Goal: Information Seeking & Learning: Learn about a topic

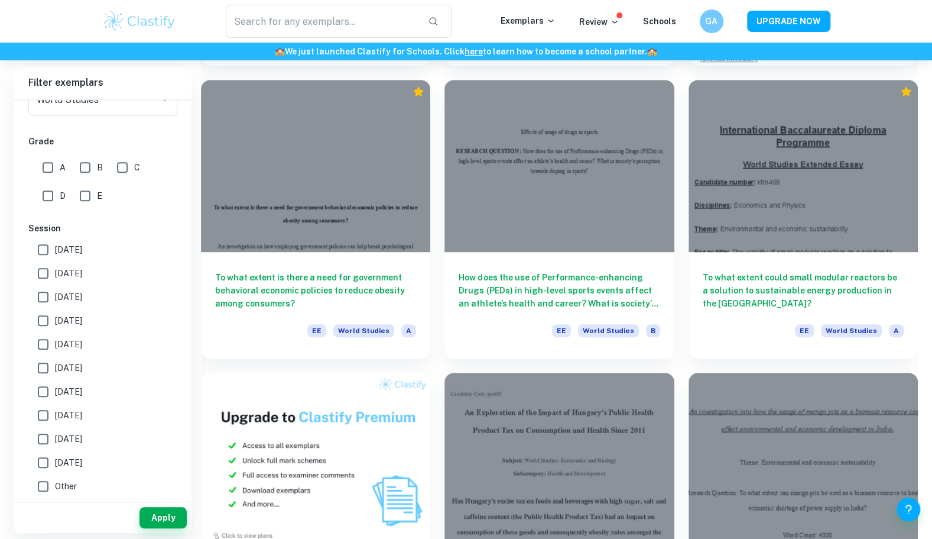
scroll to position [316, 0]
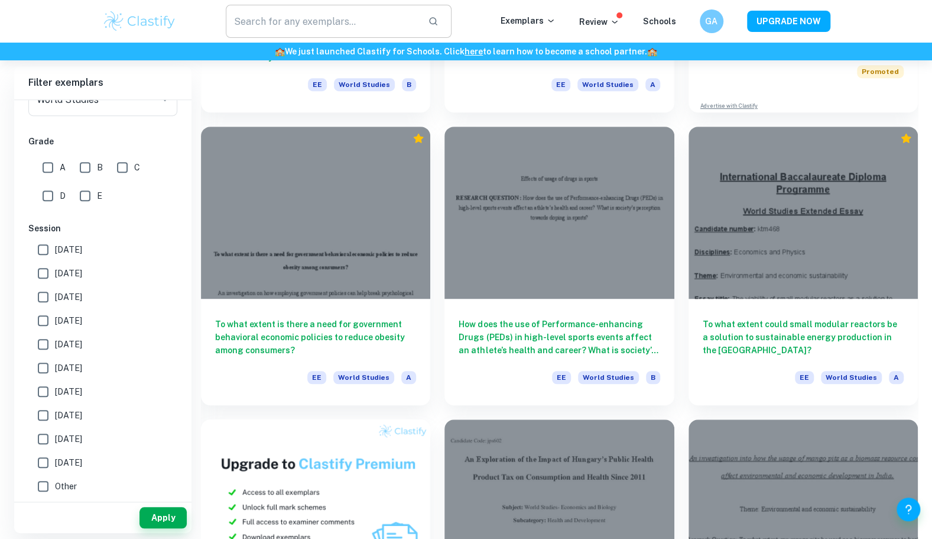
click at [303, 21] on input "text" at bounding box center [322, 21] width 193 height 33
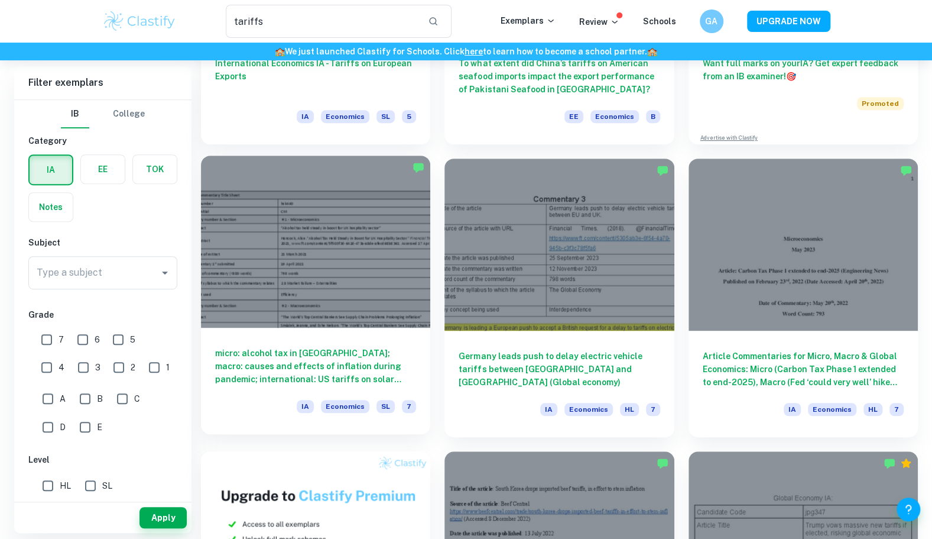
scroll to position [264, 0]
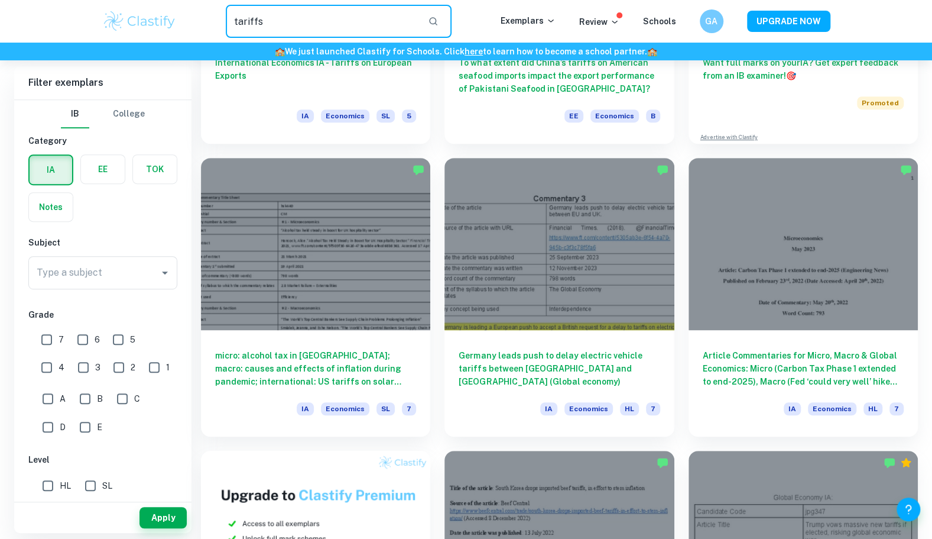
click at [319, 25] on input "tariffs" at bounding box center [322, 21] width 193 height 33
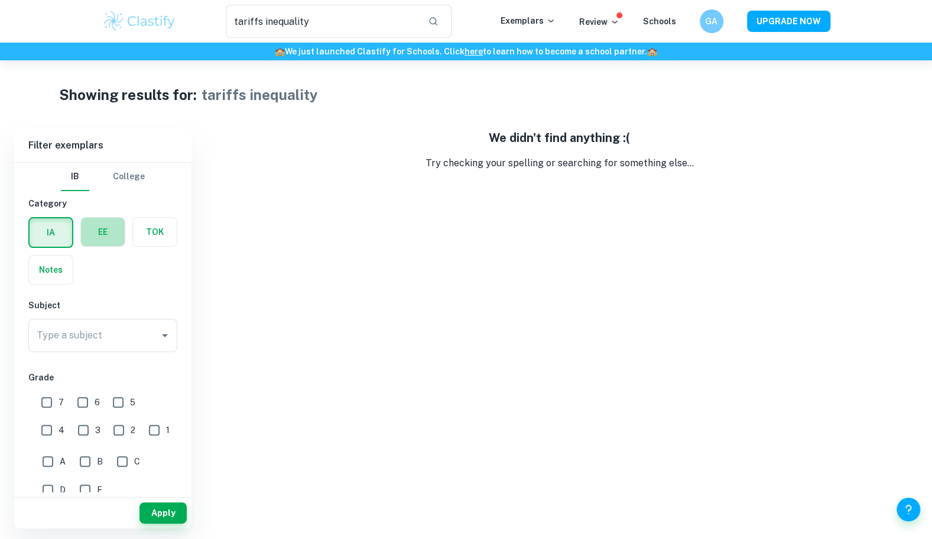
click at [84, 231] on label "button" at bounding box center [103, 232] width 44 height 28
click at [0, 0] on input "radio" at bounding box center [0, 0] width 0 height 0
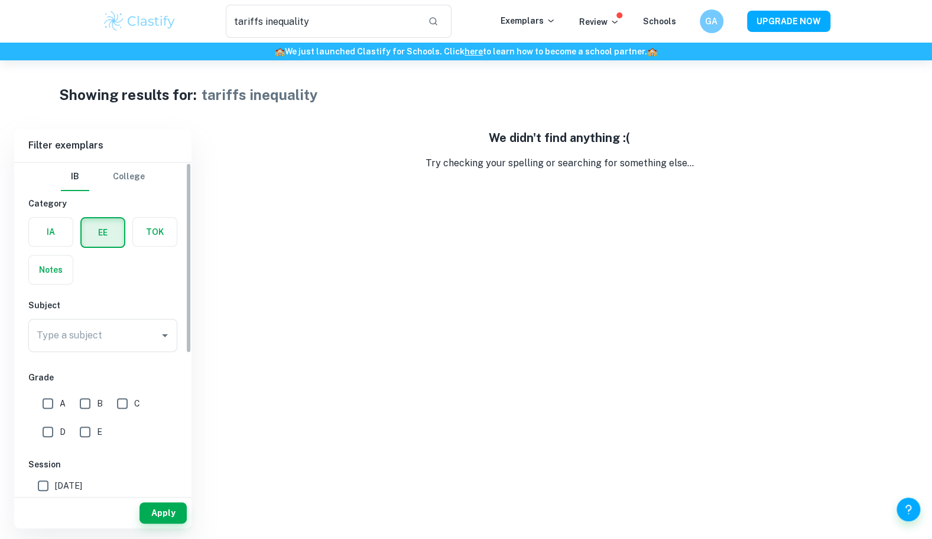
click at [166, 236] on label "button" at bounding box center [155, 232] width 44 height 28
click at [0, 0] on input "radio" at bounding box center [0, 0] width 0 height 0
click at [84, 240] on label "button" at bounding box center [103, 232] width 44 height 28
click at [0, 0] on input "radio" at bounding box center [0, 0] width 0 height 0
click at [126, 181] on button "College" at bounding box center [129, 177] width 32 height 28
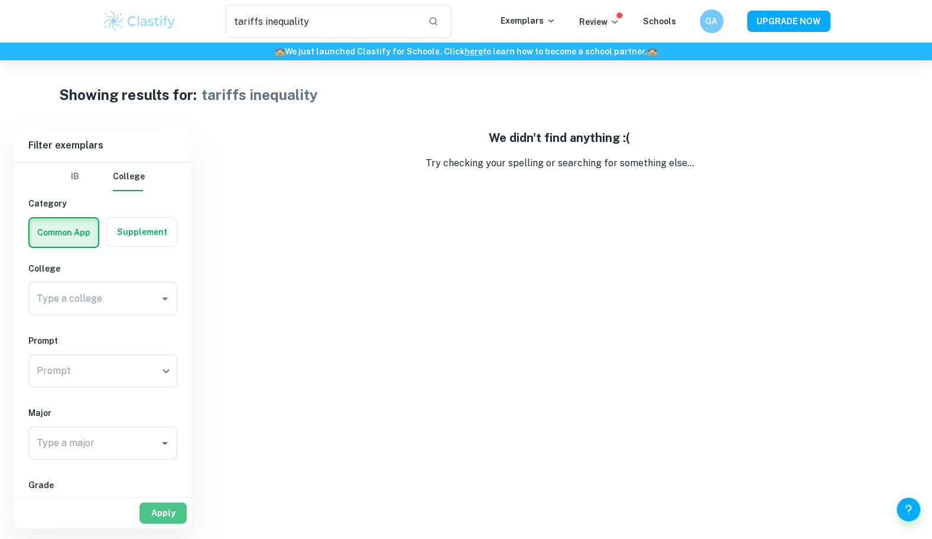
click at [150, 504] on button "Apply" at bounding box center [163, 512] width 47 height 21
click at [124, 248] on div "IB College Category Common App Supplement College Type a college Type a college…" at bounding box center [102, 455] width 177 height 584
click at [125, 238] on label "button" at bounding box center [142, 232] width 70 height 28
click at [0, 0] on input "radio" at bounding box center [0, 0] width 0 height 0
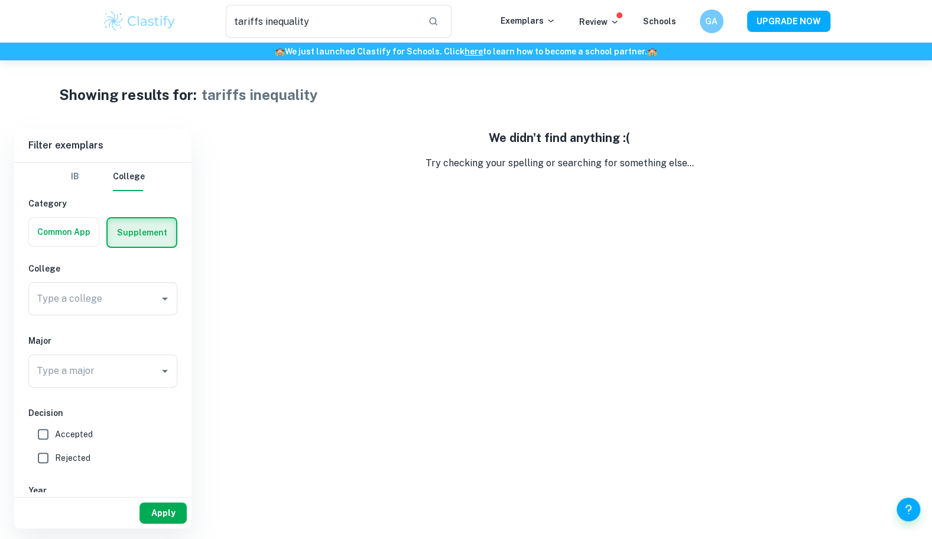
click at [168, 508] on button "Apply" at bounding box center [163, 512] width 47 height 21
click at [72, 180] on button "IB" at bounding box center [75, 177] width 28 height 28
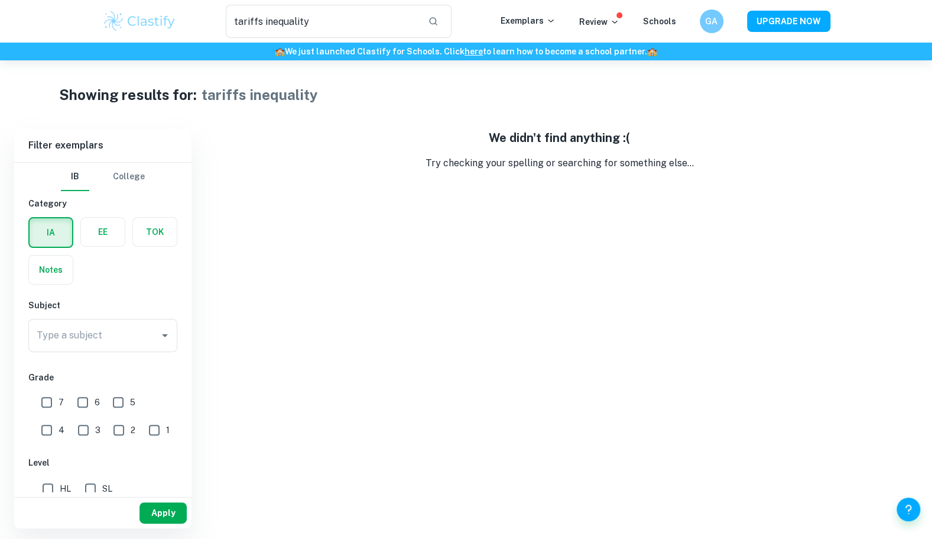
click at [156, 505] on button "Apply" at bounding box center [163, 512] width 47 height 21
click at [253, 17] on input "tariffs inequality" at bounding box center [322, 21] width 193 height 33
type input "inequality"
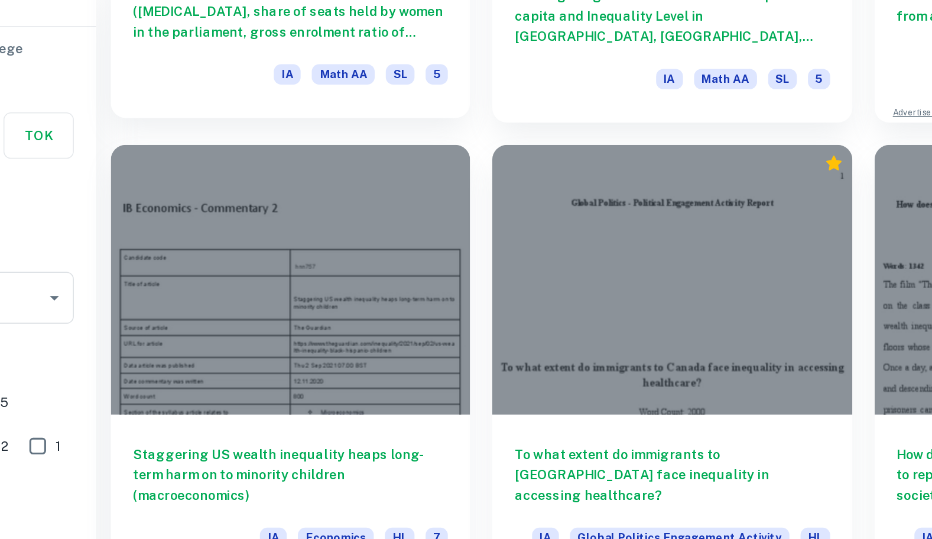
scroll to position [247, 0]
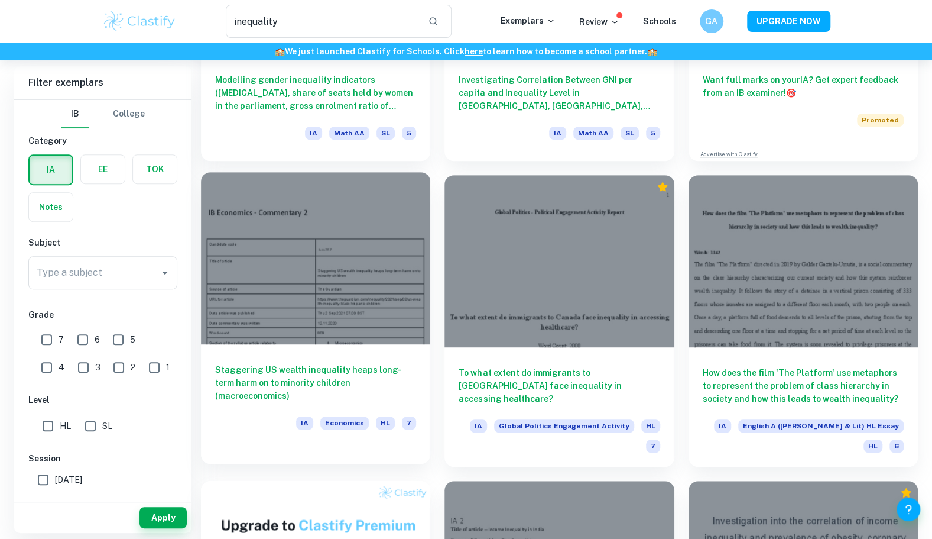
click at [359, 228] on div at bounding box center [315, 258] width 229 height 172
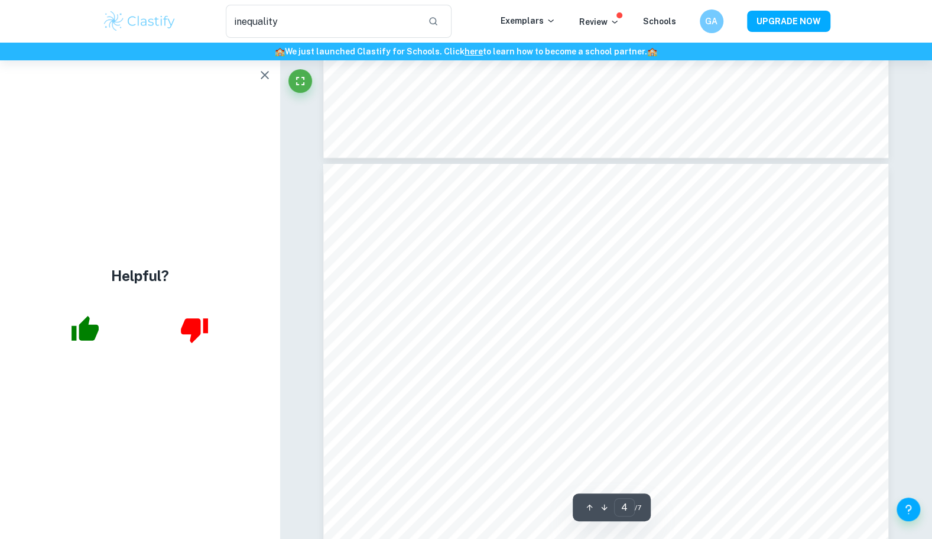
scroll to position [2501, 0]
click at [255, 79] on button "button" at bounding box center [265, 75] width 24 height 24
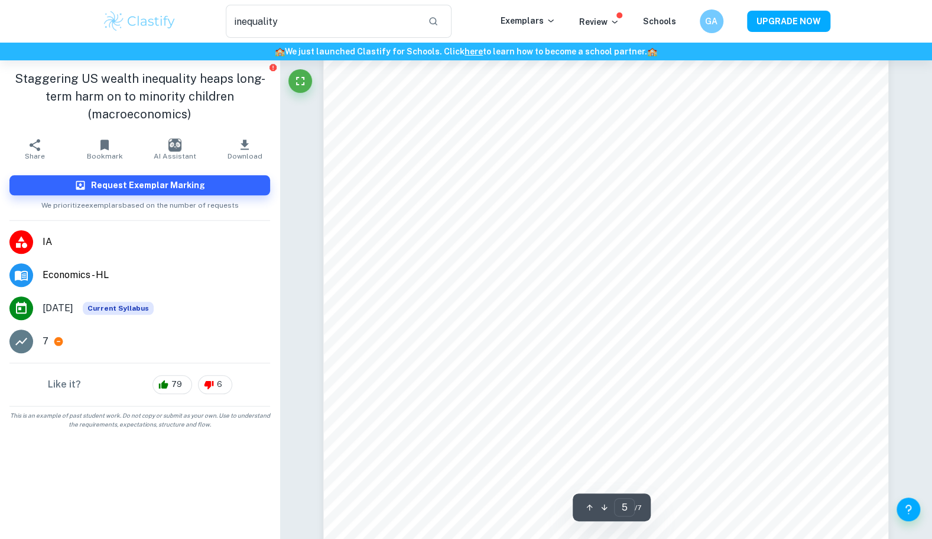
scroll to position [3439, 0]
type input "7"
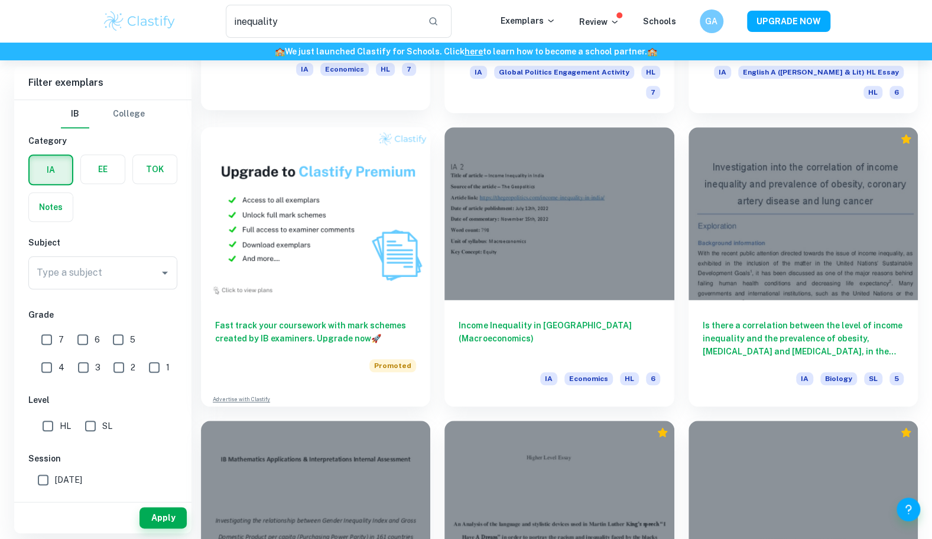
scroll to position [601, 0]
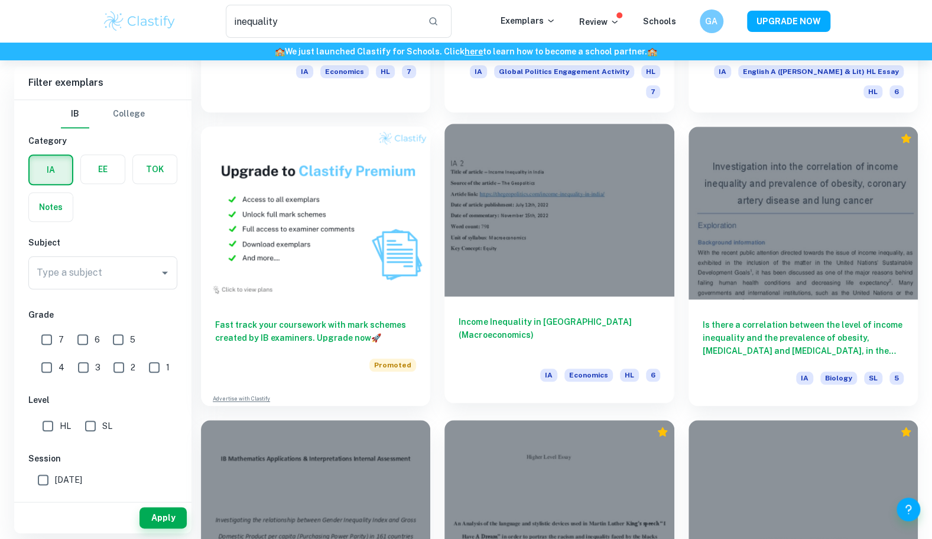
click at [534, 320] on h6 "Income Inequality in India (Macroeconomics)" at bounding box center [559, 334] width 201 height 39
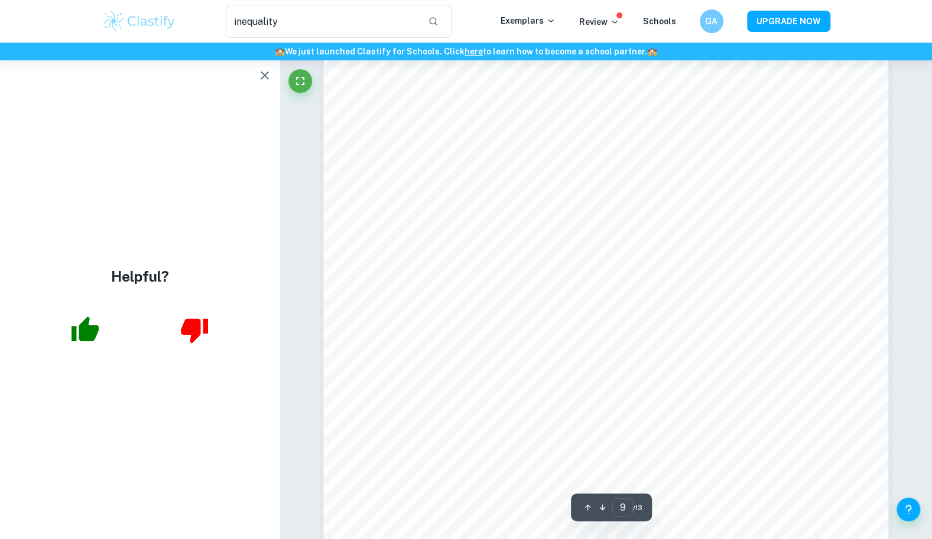
scroll to position [6986, 0]
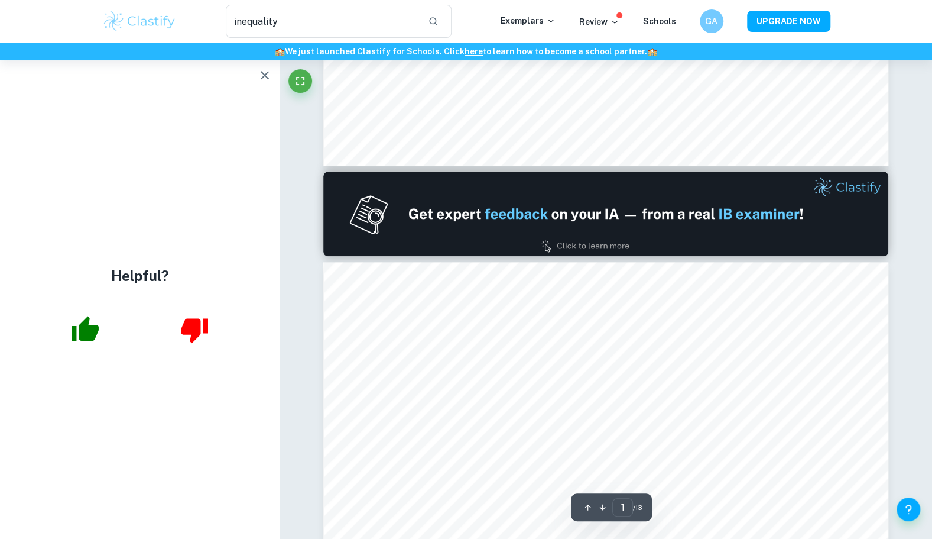
type input "2"
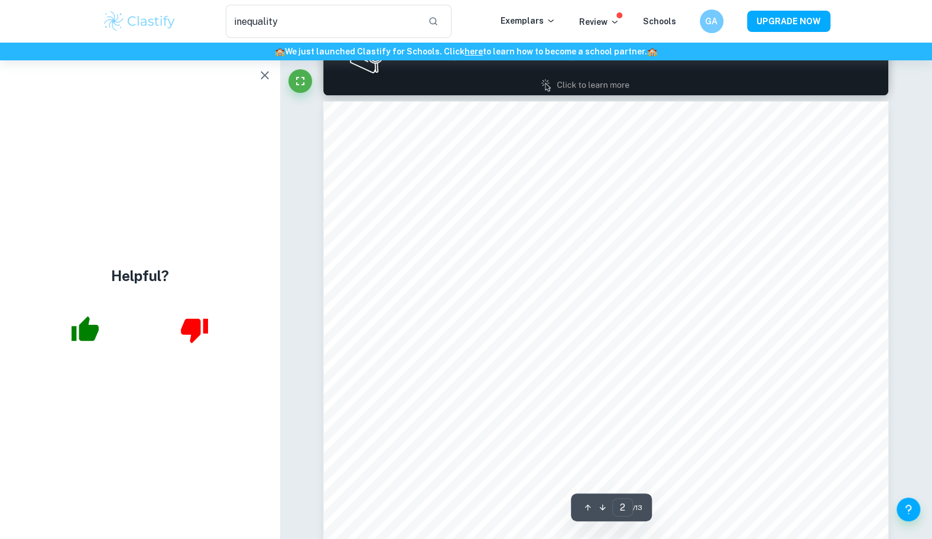
scroll to position [867, 0]
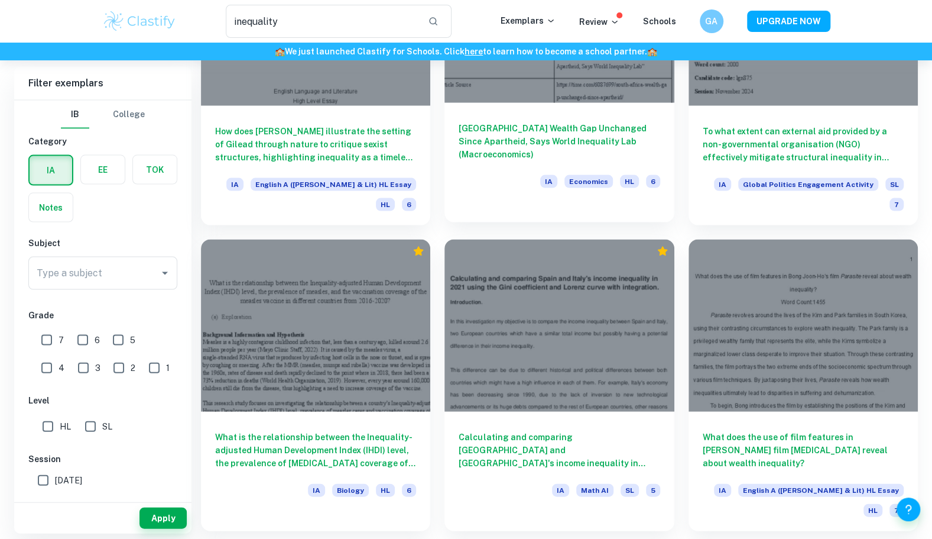
scroll to position [1400, 0]
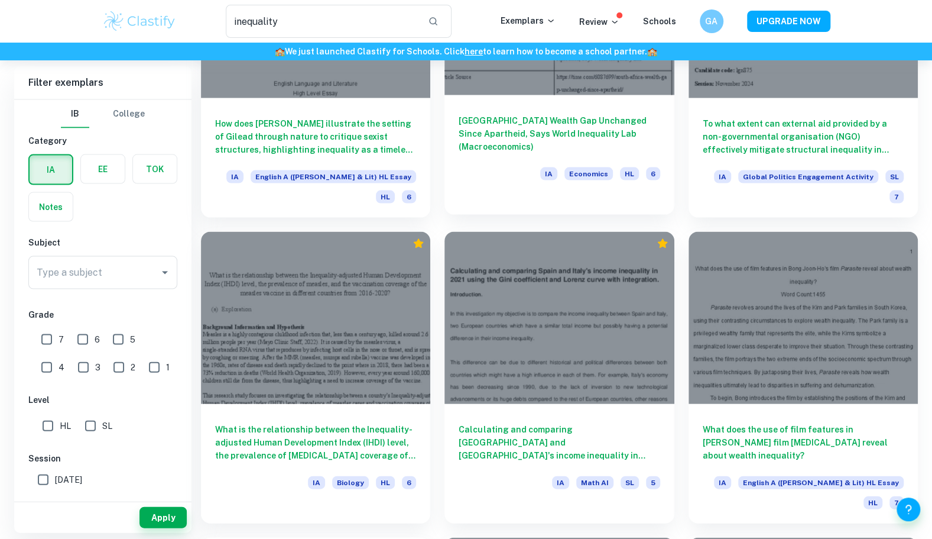
click at [507, 117] on h6 "South Africa Wealth Gap Unchanged Since Apartheid, Says World Inequality Lab (M…" at bounding box center [559, 133] width 201 height 39
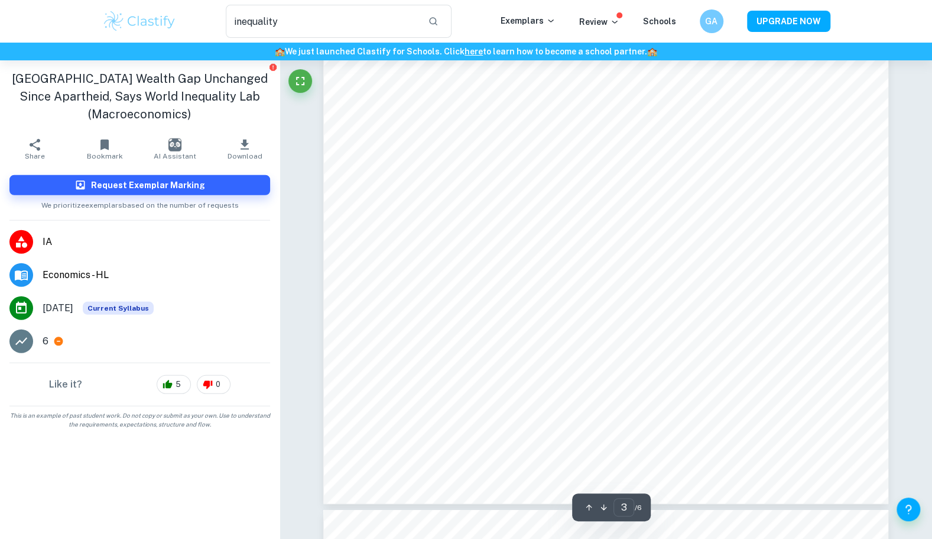
scroll to position [1962, 0]
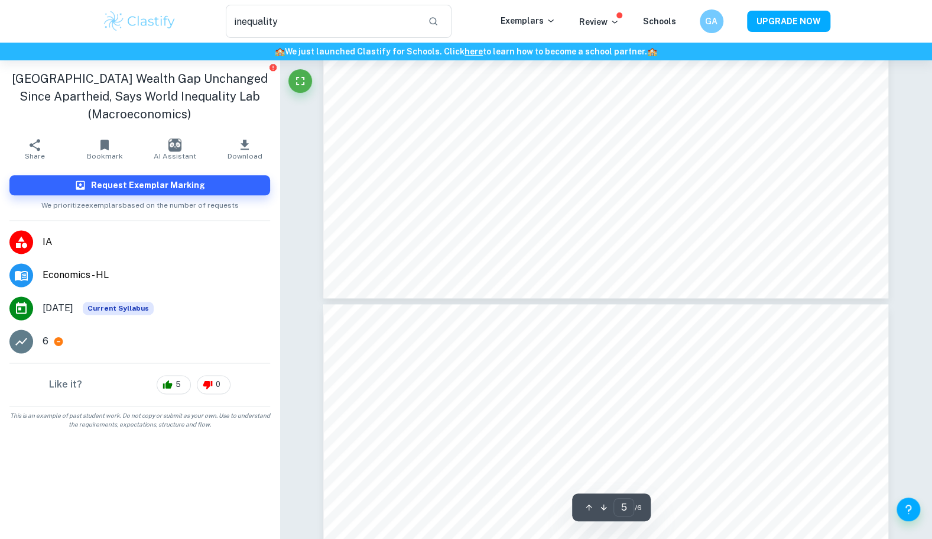
type input "6"
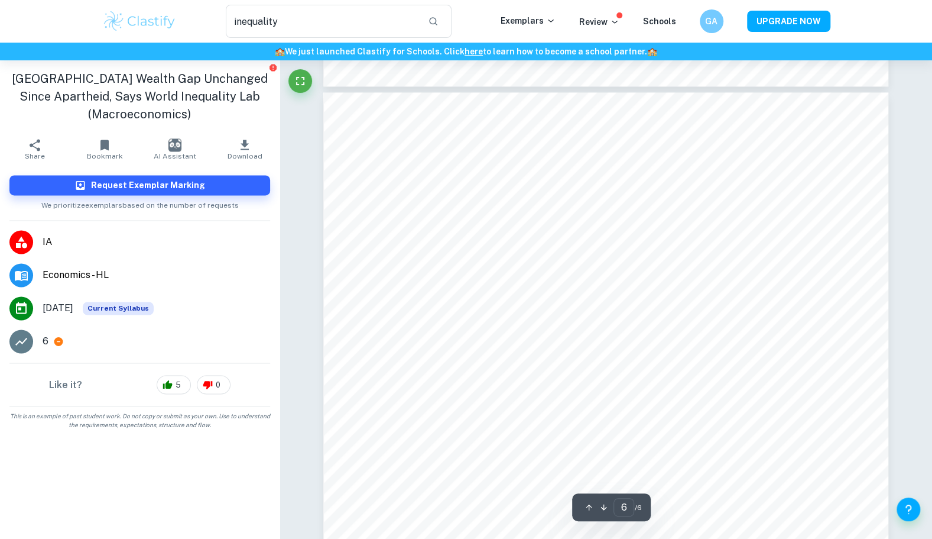
scroll to position [4140, 0]
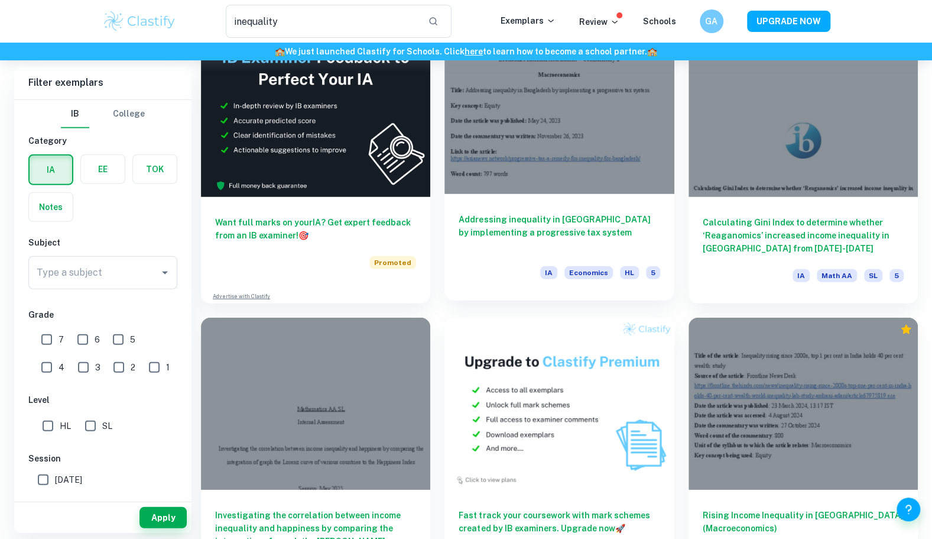
scroll to position [1991, 0]
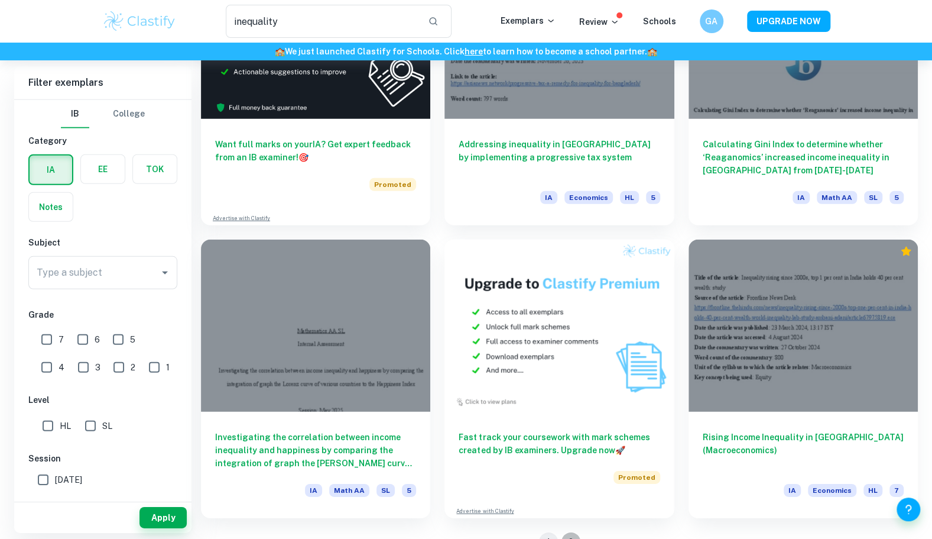
click at [572, 532] on button "2" at bounding box center [571, 541] width 19 height 19
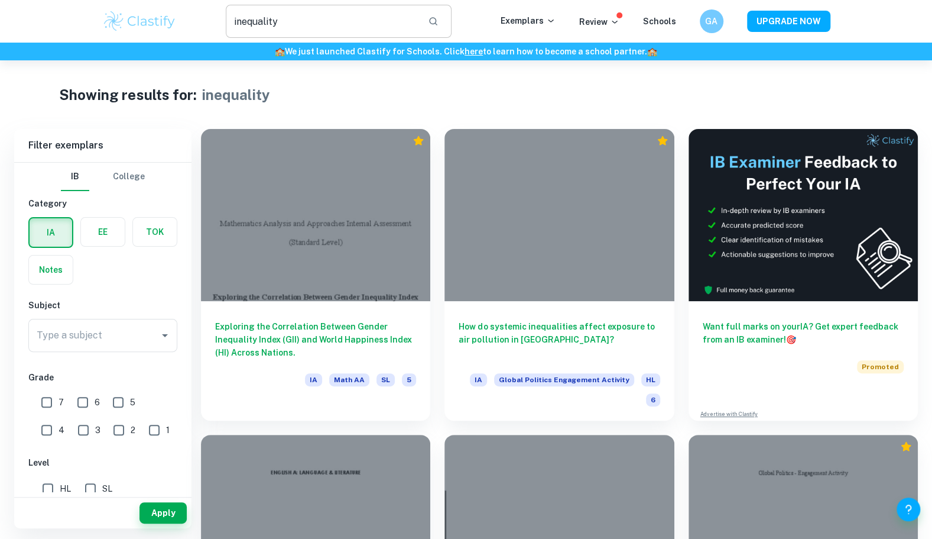
click at [270, 22] on input "inequality" at bounding box center [322, 21] width 193 height 33
click at [267, 23] on input "protectionism" at bounding box center [322, 21] width 193 height 33
type input "inequality"
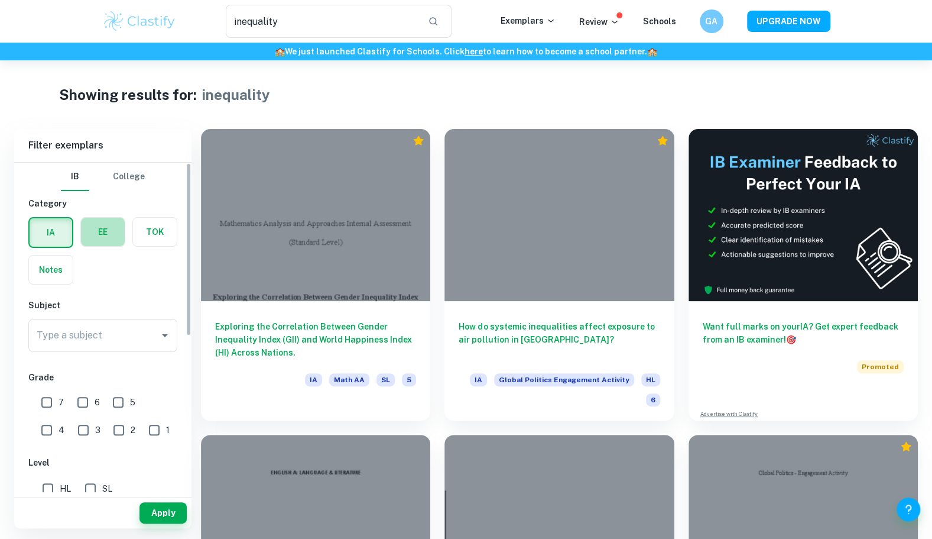
click at [90, 234] on label "button" at bounding box center [103, 232] width 44 height 28
click at [0, 0] on input "radio" at bounding box center [0, 0] width 0 height 0
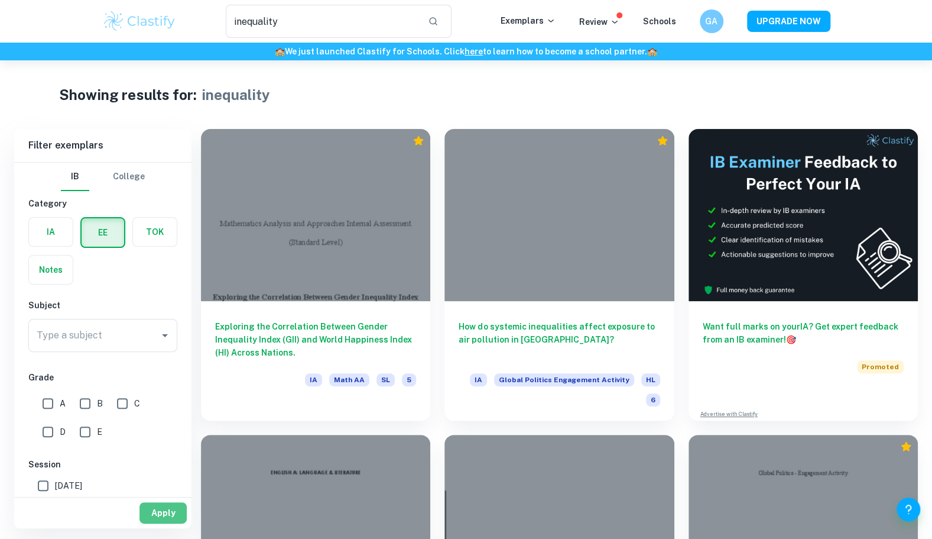
click at [167, 513] on button "Apply" at bounding box center [163, 512] width 47 height 21
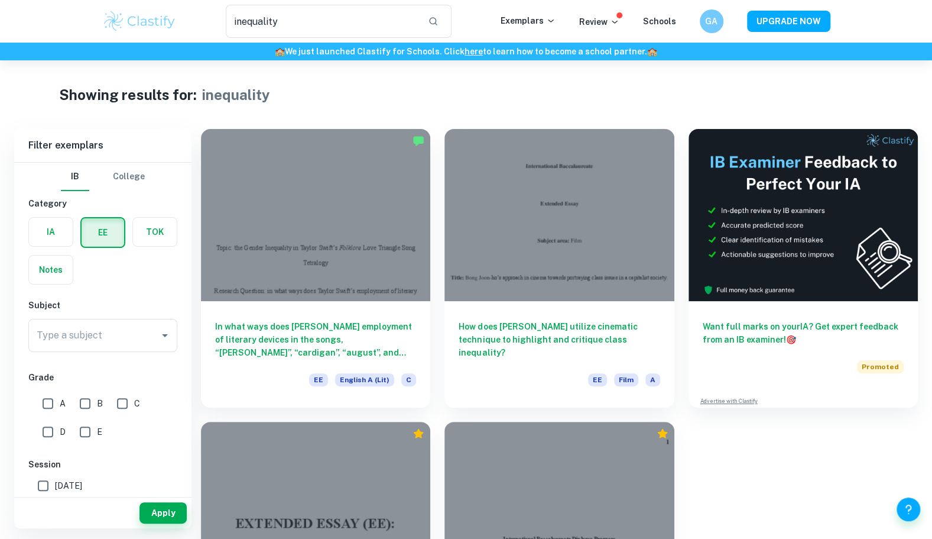
scroll to position [161, 0]
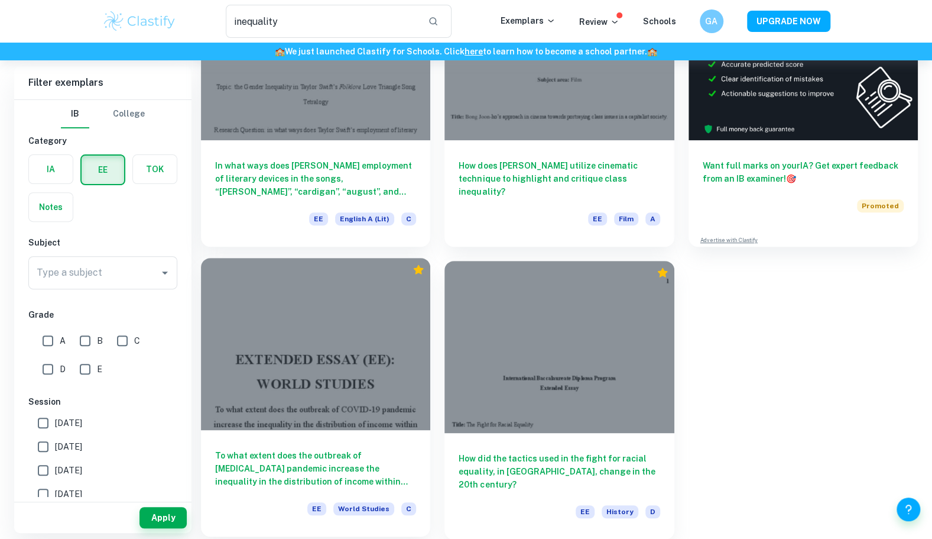
click at [362, 477] on h6 "To what extent does the outbreak of COVID-19 pandemic increase the inequality i…" at bounding box center [315, 468] width 201 height 39
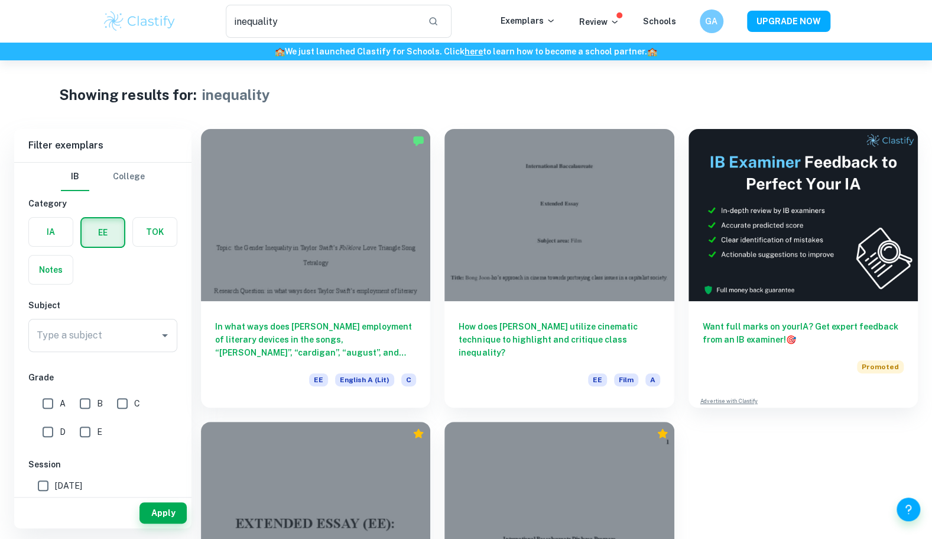
click at [63, 271] on label "button" at bounding box center [51, 269] width 44 height 28
click at [0, 0] on input "radio" at bounding box center [0, 0] width 0 height 0
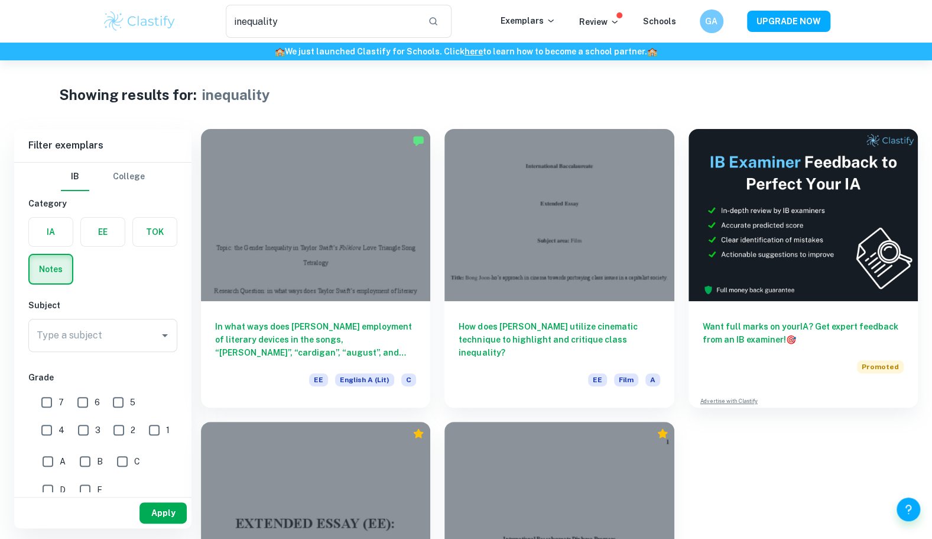
click at [156, 506] on button "Apply" at bounding box center [163, 512] width 47 height 21
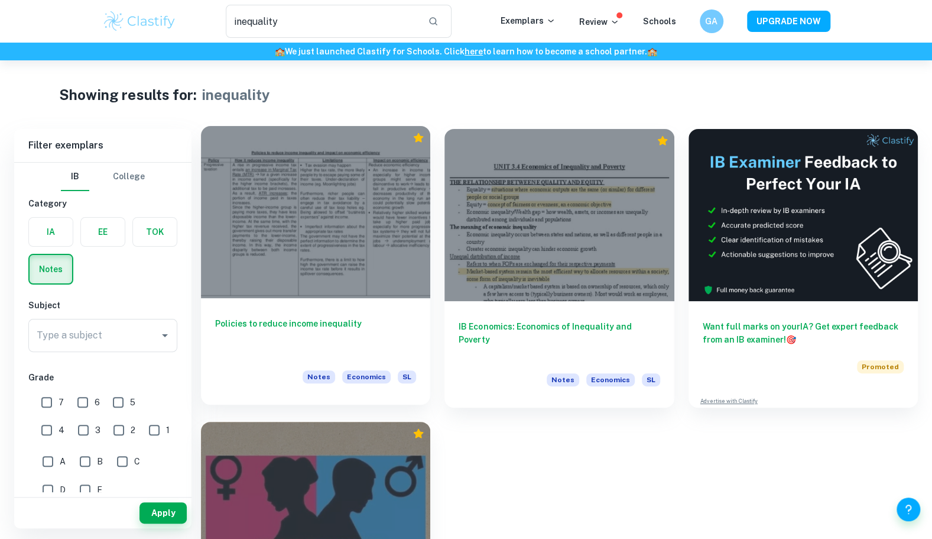
click at [356, 337] on h6 "Policies to reduce income inequality" at bounding box center [315, 336] width 201 height 39
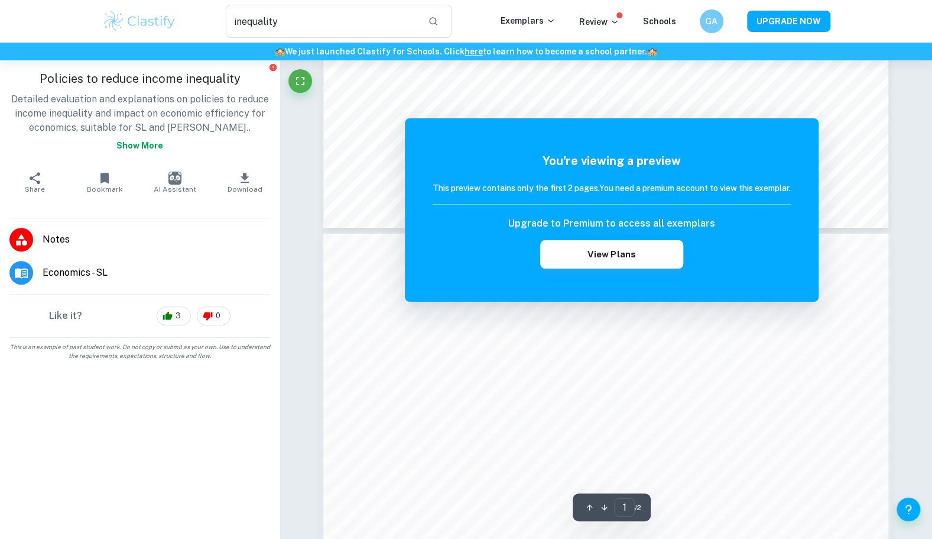
scroll to position [419, 0]
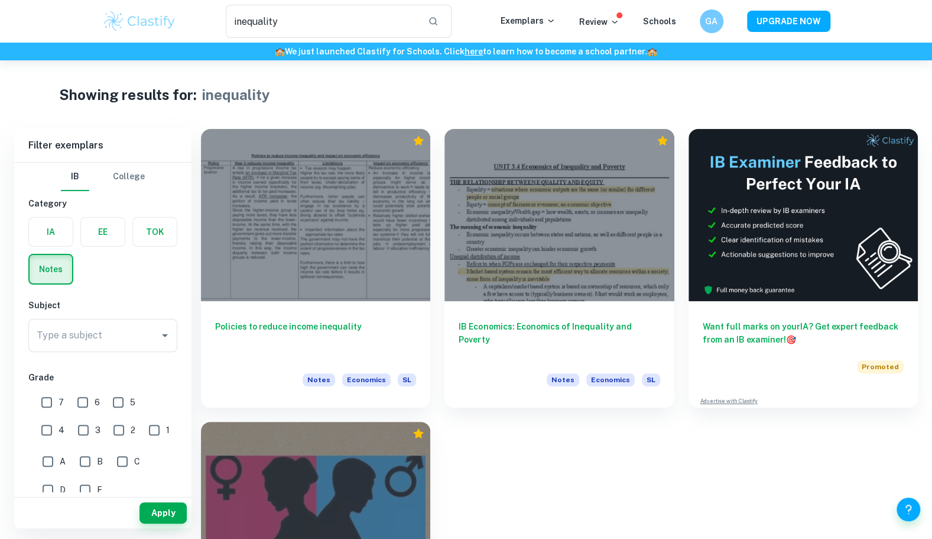
click at [145, 235] on label "button" at bounding box center [155, 232] width 44 height 28
click at [0, 0] on input "radio" at bounding box center [0, 0] width 0 height 0
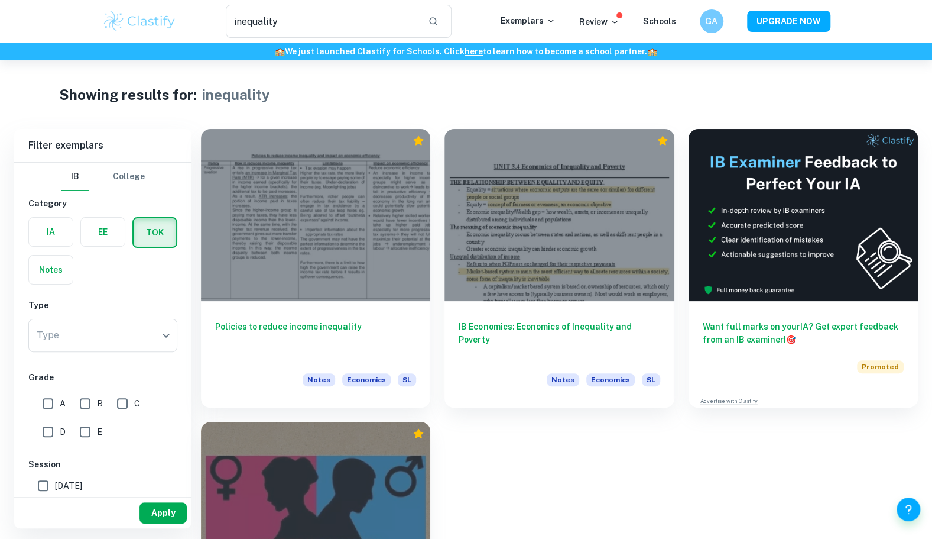
click at [168, 511] on button "Apply" at bounding box center [163, 512] width 47 height 21
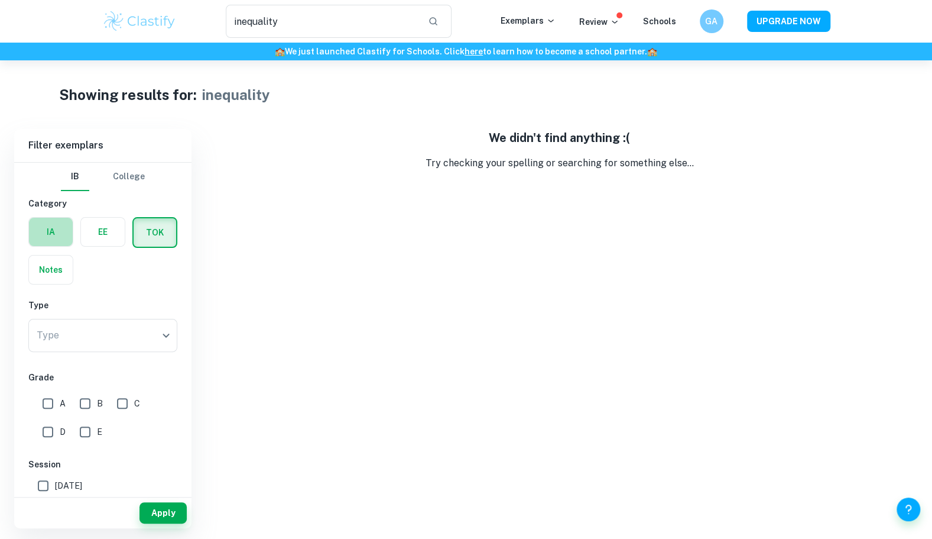
click at [65, 238] on label "button" at bounding box center [51, 232] width 44 height 28
click at [0, 0] on input "radio" at bounding box center [0, 0] width 0 height 0
click at [118, 183] on button "College" at bounding box center [129, 177] width 32 height 28
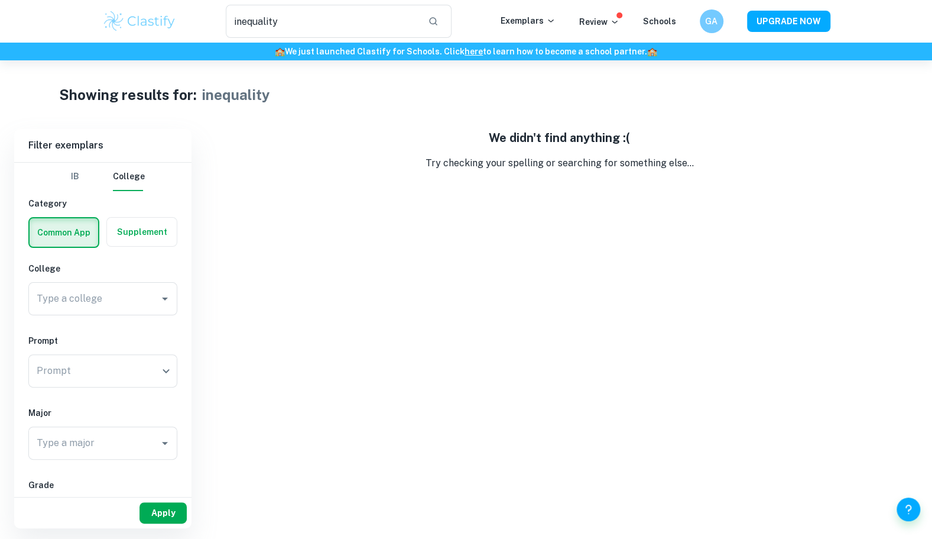
click at [168, 505] on button "Apply" at bounding box center [163, 512] width 47 height 21
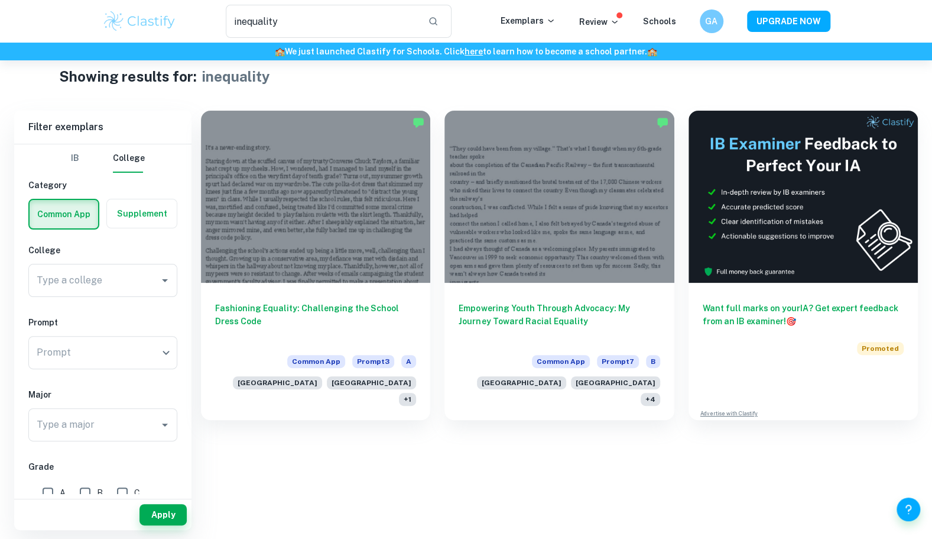
scroll to position [60, 0]
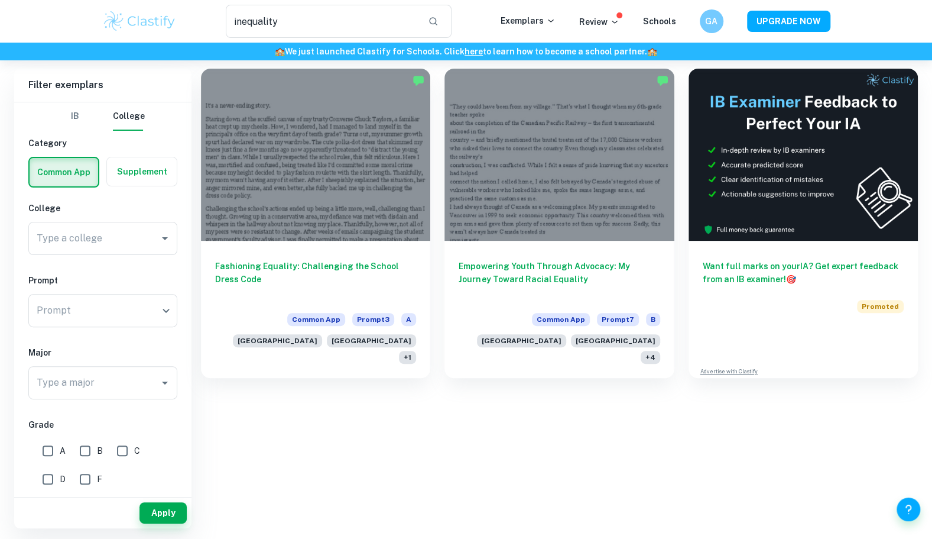
click at [147, 170] on label "button" at bounding box center [142, 171] width 70 height 28
click at [0, 0] on input "radio" at bounding box center [0, 0] width 0 height 0
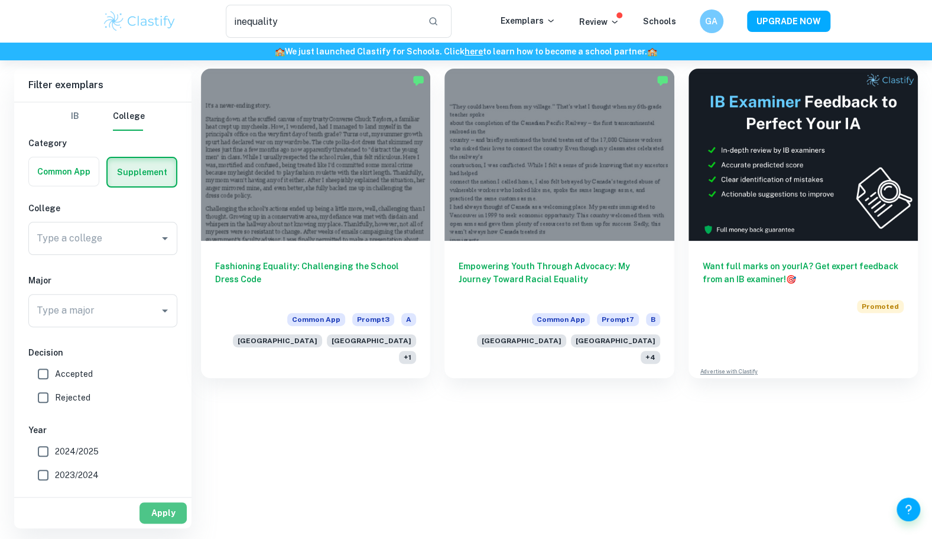
click at [168, 514] on button "Apply" at bounding box center [163, 512] width 47 height 21
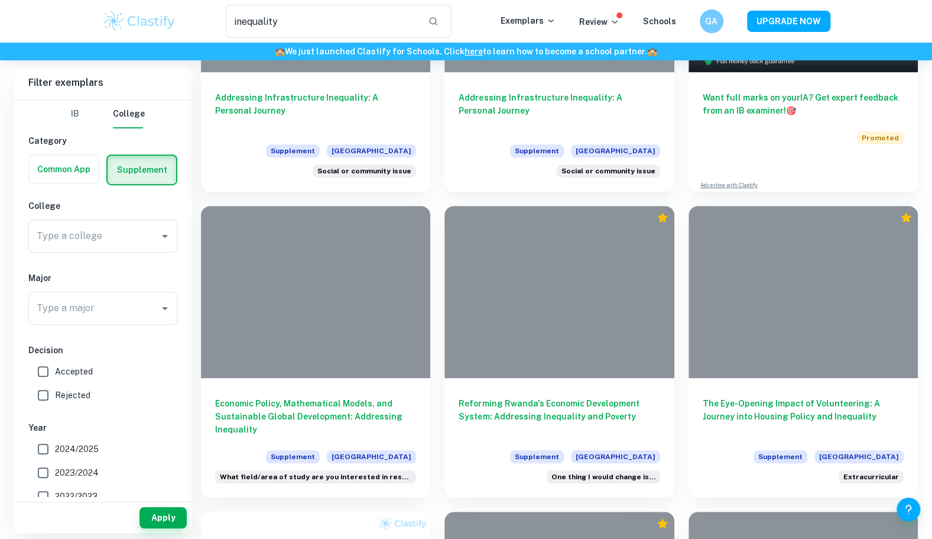
scroll to position [231, 0]
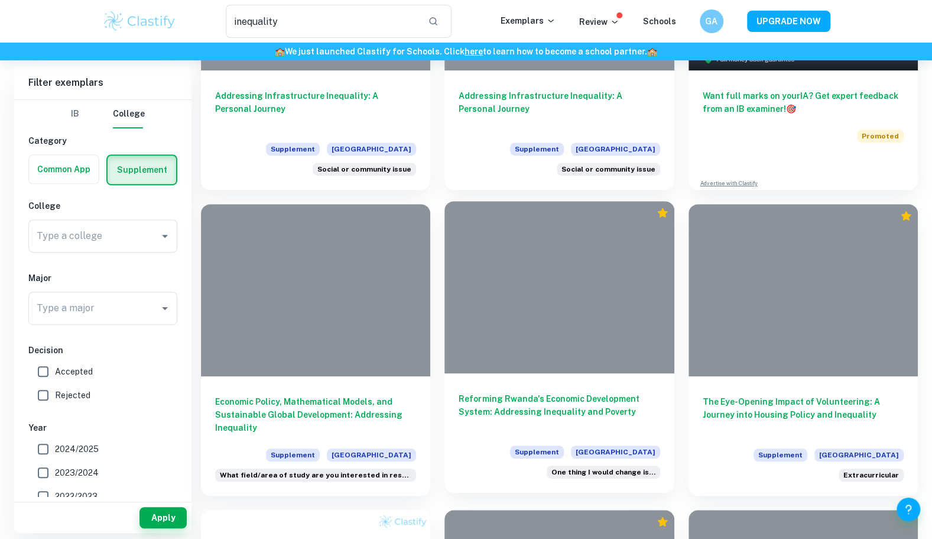
click at [487, 415] on h6 "Reforming Rwanda's Economic Development System: Addressing Inequality and Pover…" at bounding box center [559, 411] width 201 height 39
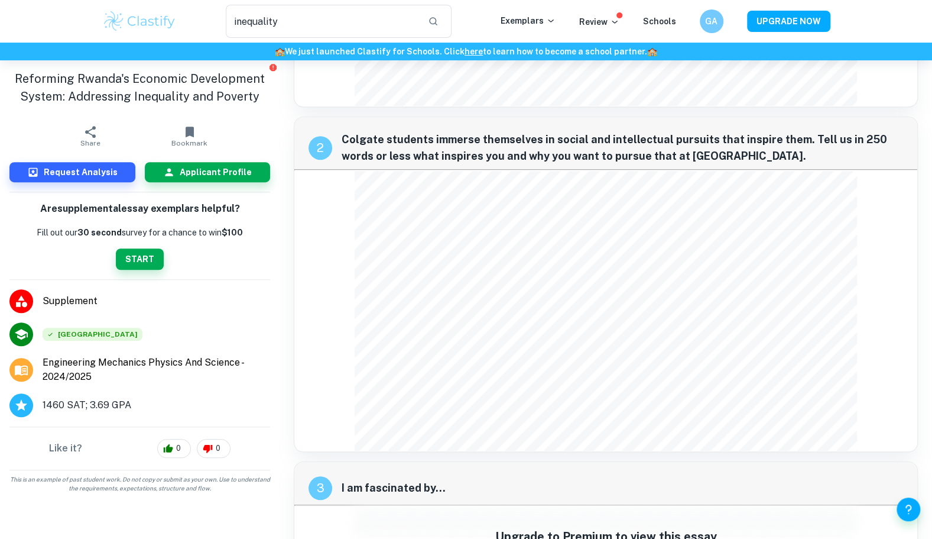
scroll to position [394, 0]
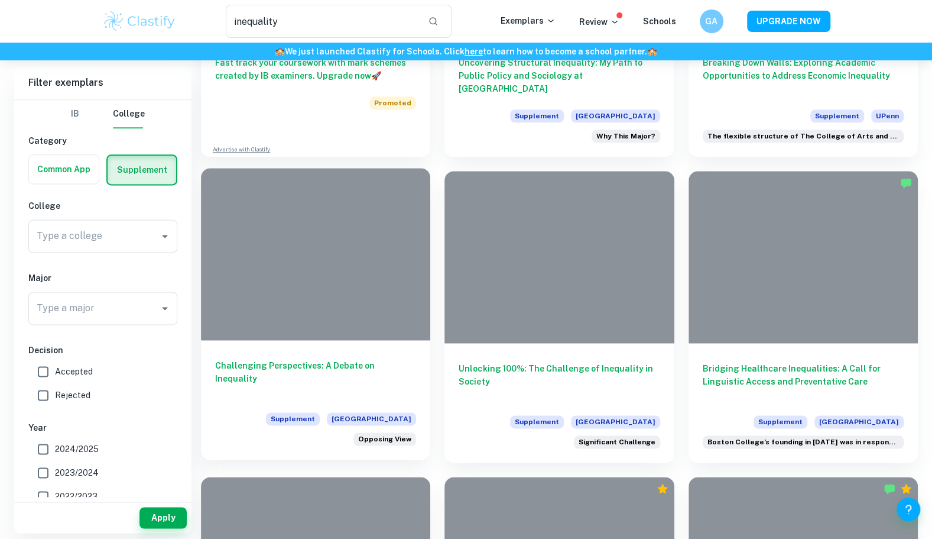
scroll to position [876, 0]
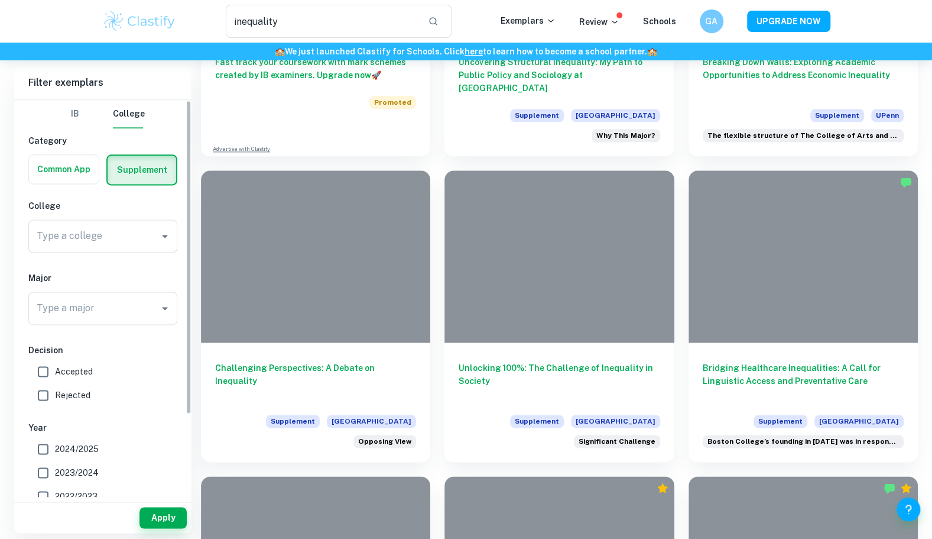
click at [71, 177] on label "button" at bounding box center [64, 169] width 70 height 28
click at [0, 0] on input "radio" at bounding box center [0, 0] width 0 height 0
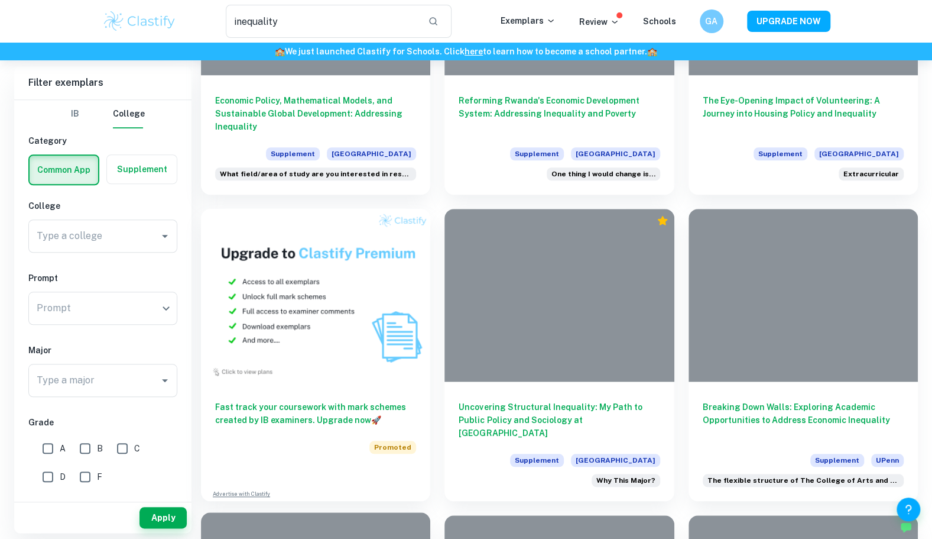
scroll to position [505, 0]
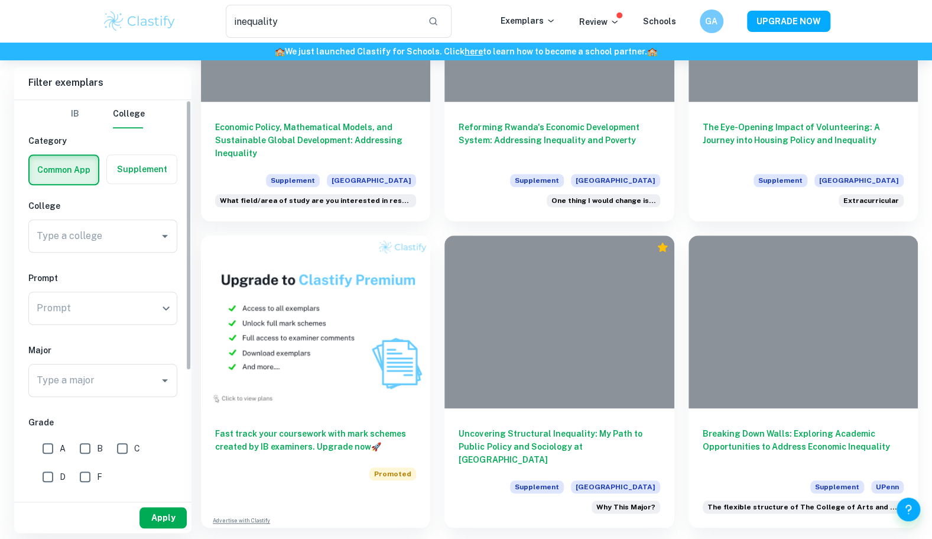
click at [149, 513] on button "Apply" at bounding box center [163, 517] width 47 height 21
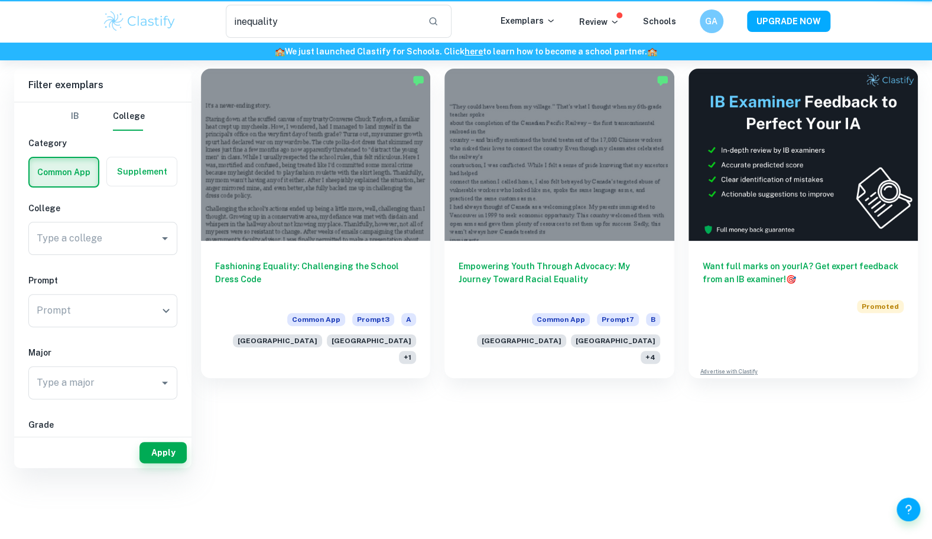
scroll to position [0, 0]
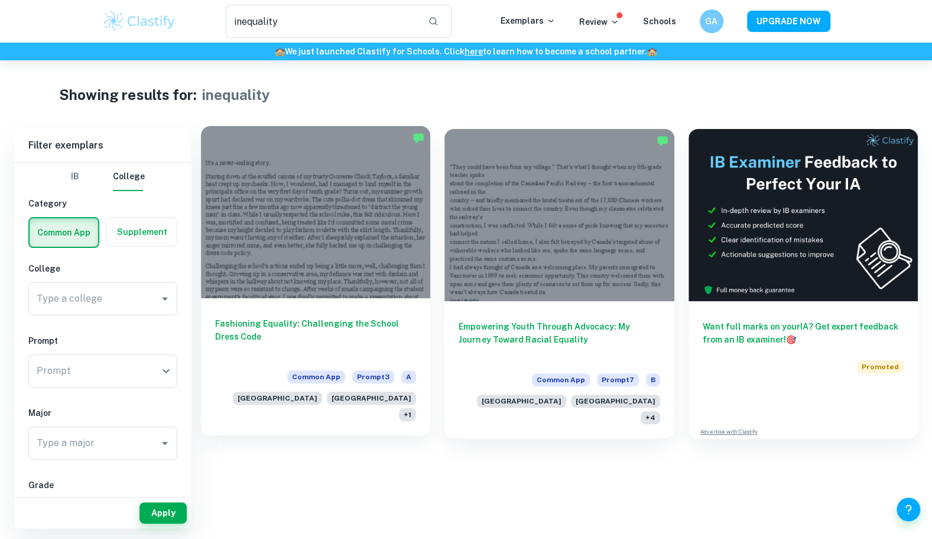
click at [355, 321] on h6 "Fashioning Equality: Challenging the School Dress Code" at bounding box center [315, 336] width 201 height 39
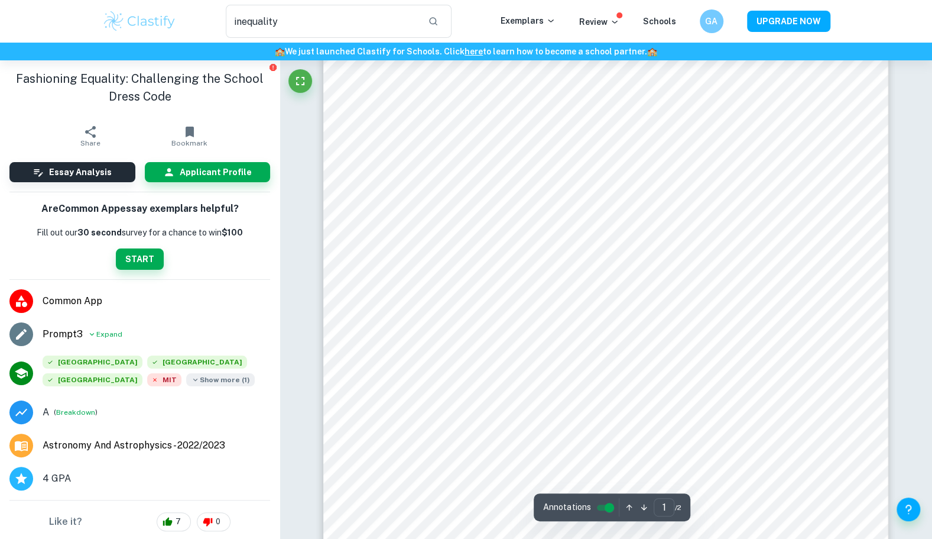
scroll to position [97, 0]
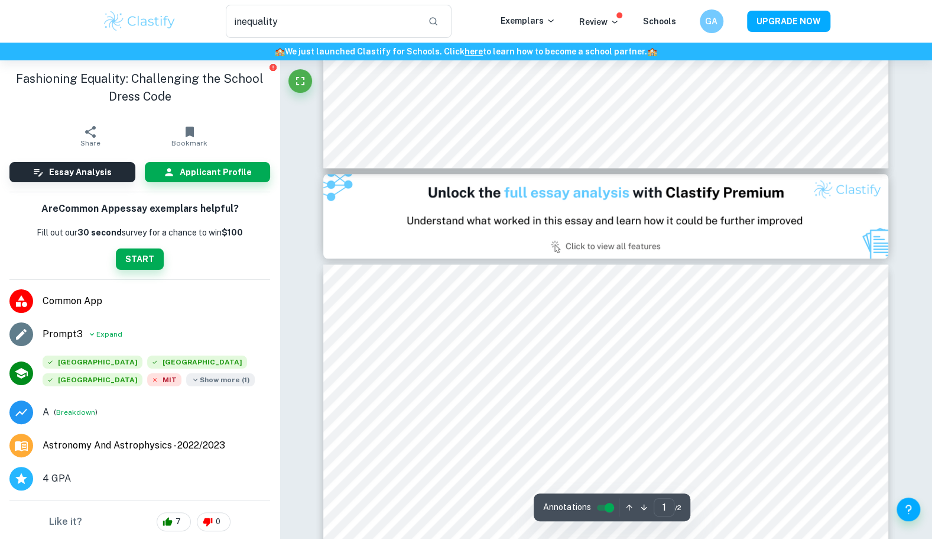
type input "2"
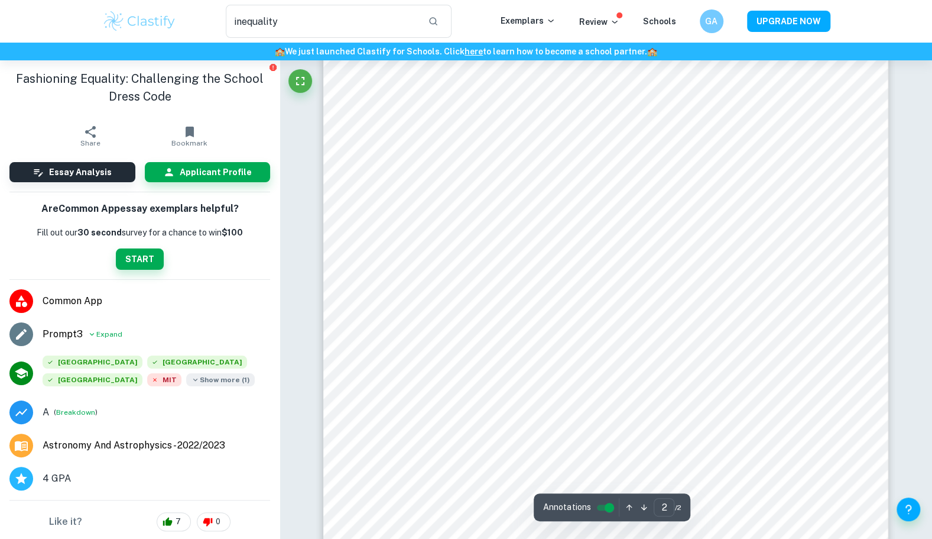
scroll to position [894, 0]
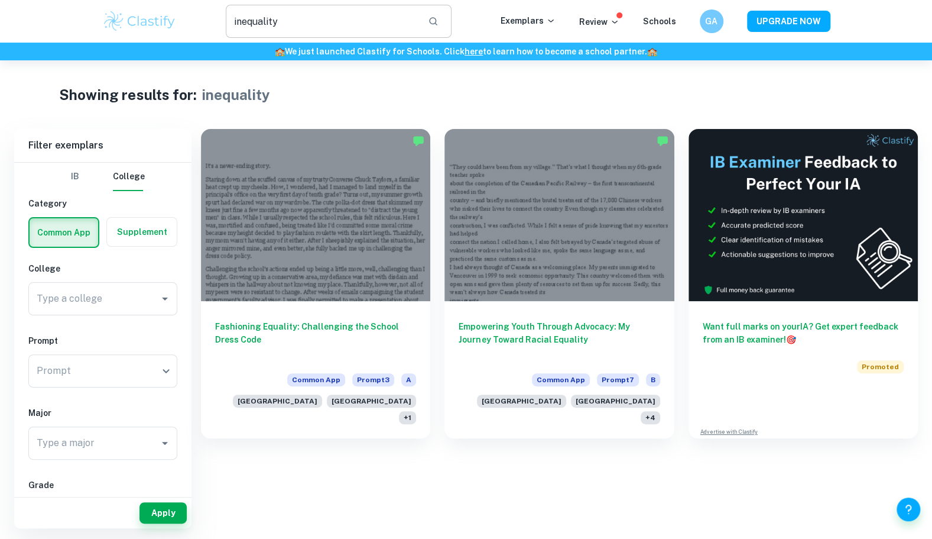
click at [258, 24] on input "inequality" at bounding box center [322, 21] width 193 height 33
type input "tariff"
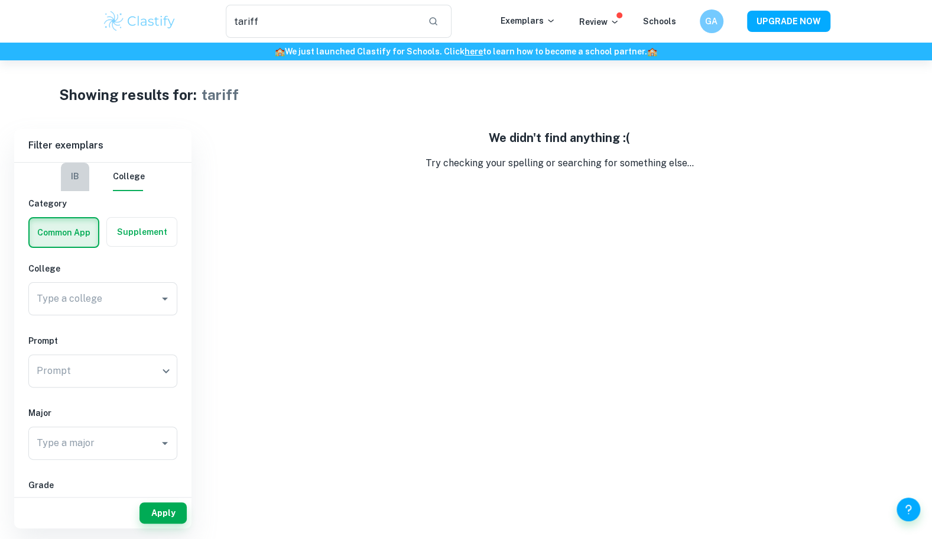
click at [80, 170] on button "IB" at bounding box center [75, 177] width 28 height 28
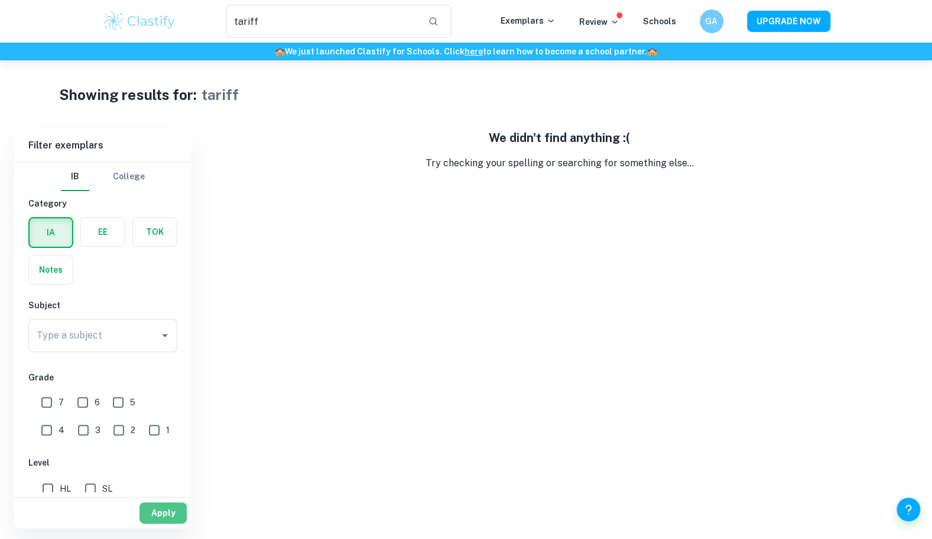
click at [157, 516] on button "Apply" at bounding box center [163, 512] width 47 height 21
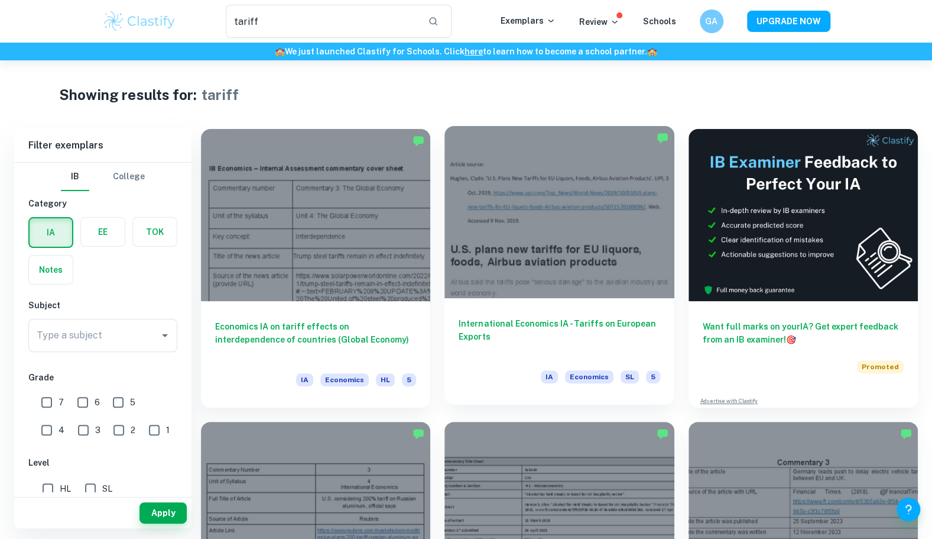
click at [489, 329] on h6 "International Economics IA - Tariffs on European Exports" at bounding box center [559, 336] width 201 height 39
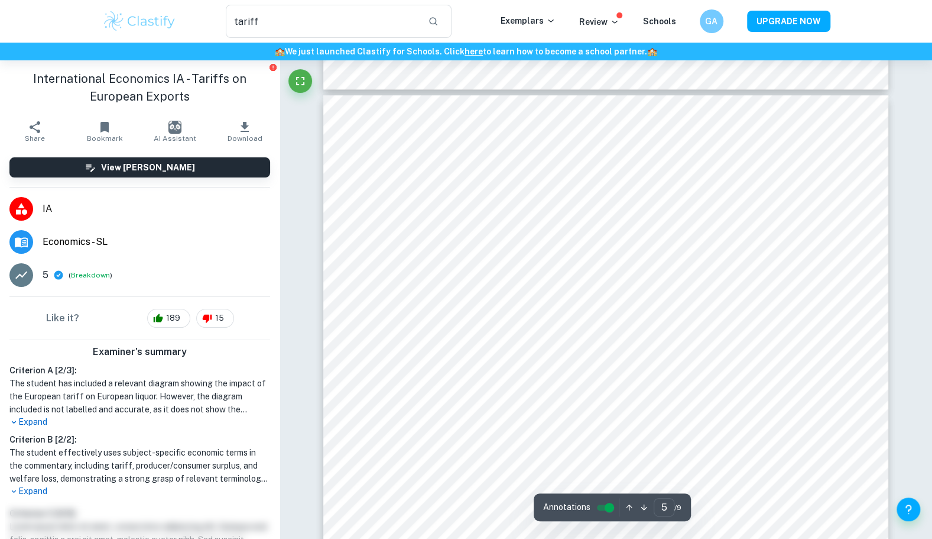
scroll to position [3376, 0]
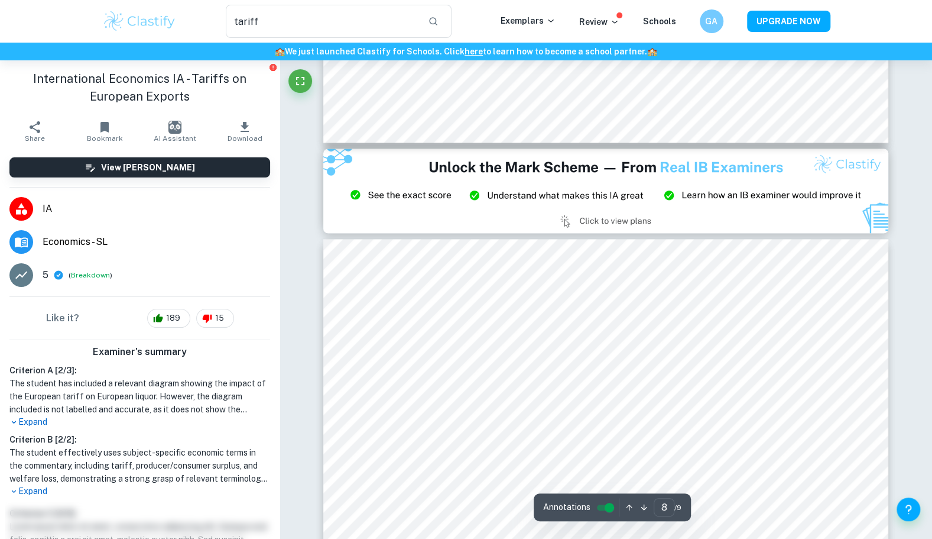
type input "9"
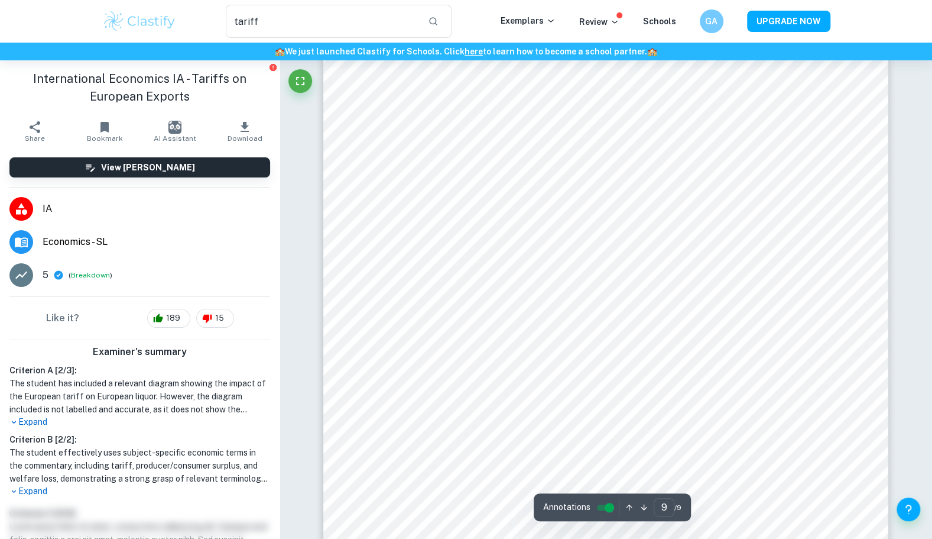
scroll to position [6834, 0]
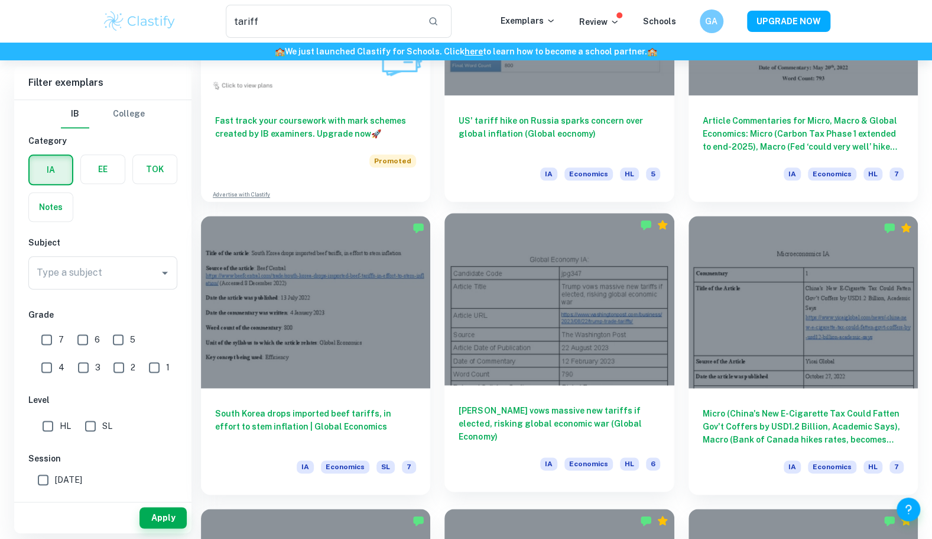
scroll to position [792, 0]
click at [491, 422] on h6 "Trump vows massive new tariffs if elected, risking global economic war (Global …" at bounding box center [559, 422] width 201 height 39
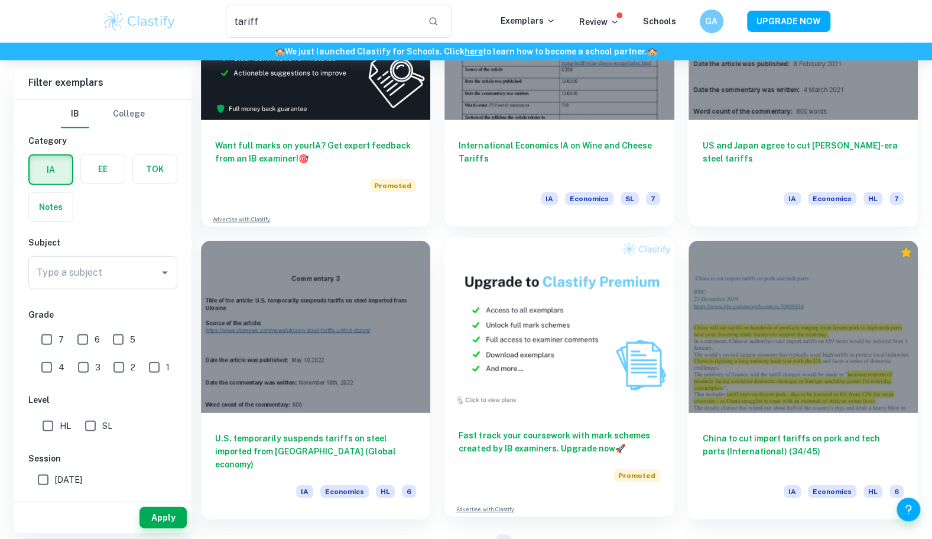
scroll to position [1965, 0]
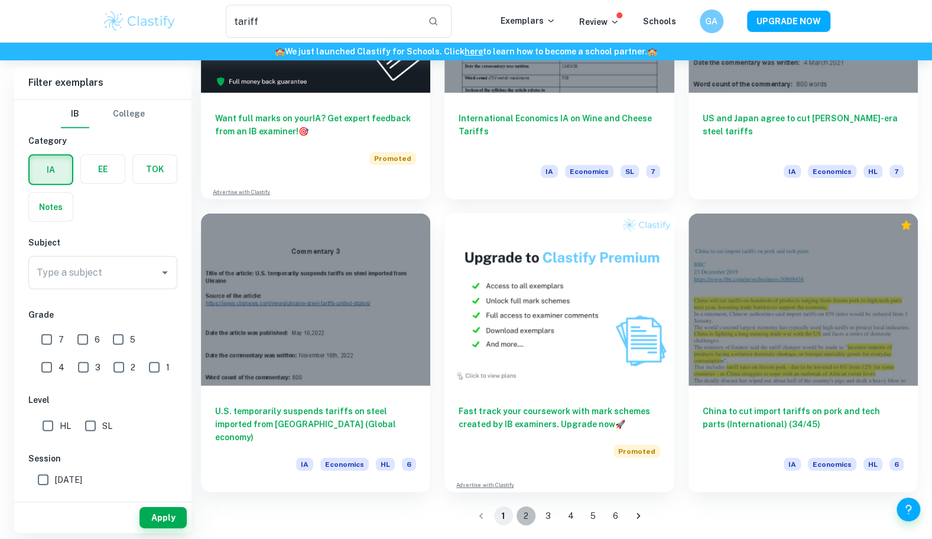
click at [519, 517] on button "2" at bounding box center [526, 515] width 19 height 19
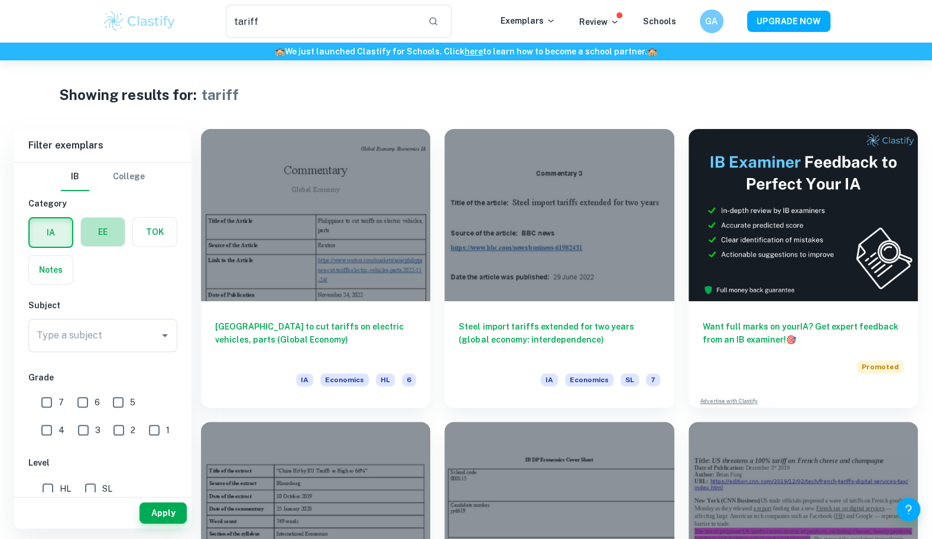
click at [105, 238] on label "button" at bounding box center [103, 232] width 44 height 28
click at [0, 0] on input "radio" at bounding box center [0, 0] width 0 height 0
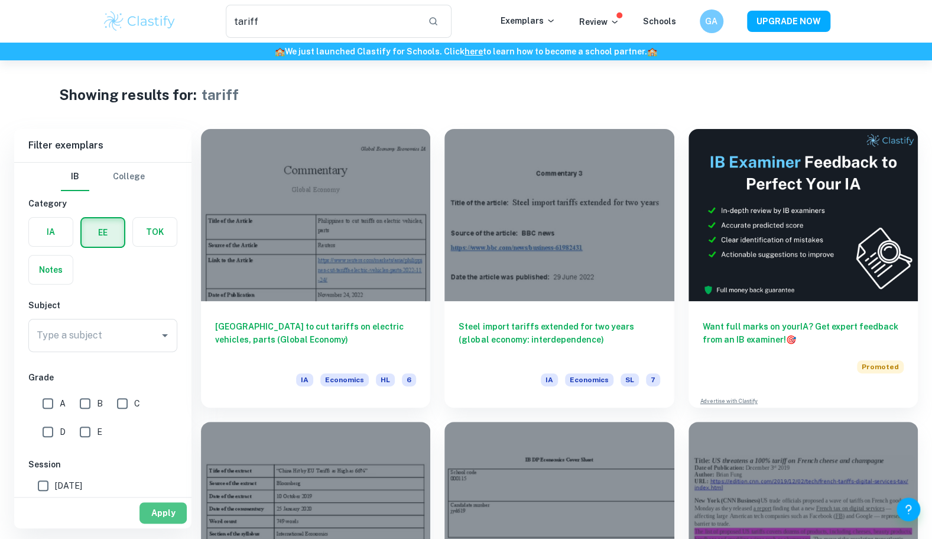
click at [170, 511] on button "Apply" at bounding box center [163, 512] width 47 height 21
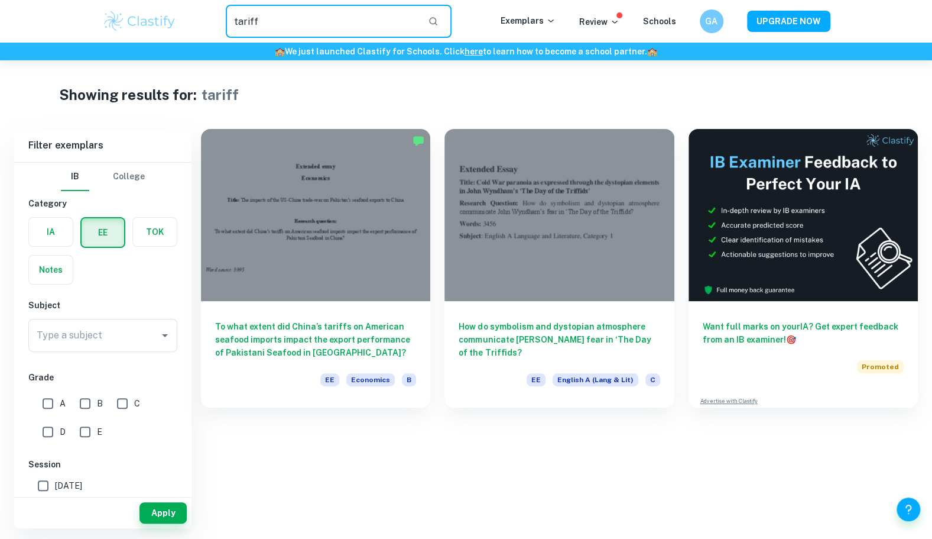
click at [286, 26] on input "tariff" at bounding box center [322, 21] width 193 height 33
type input "tariff equity"
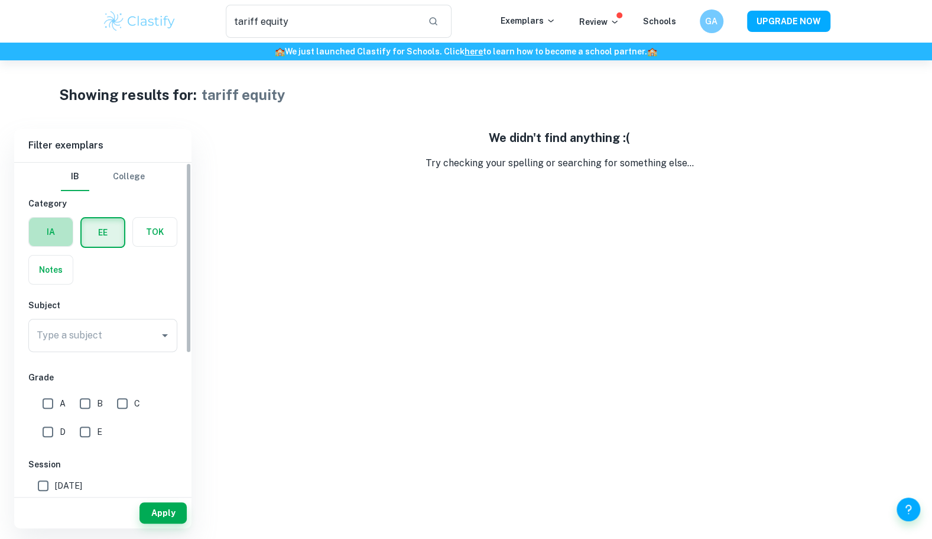
click at [43, 229] on label "button" at bounding box center [51, 232] width 44 height 28
click at [0, 0] on input "radio" at bounding box center [0, 0] width 0 height 0
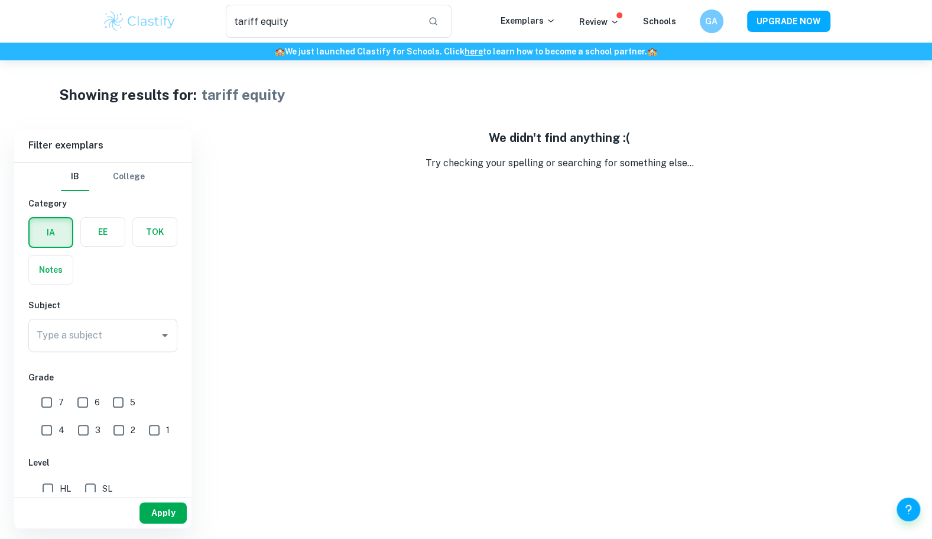
click at [178, 516] on button "Apply" at bounding box center [163, 512] width 47 height 21
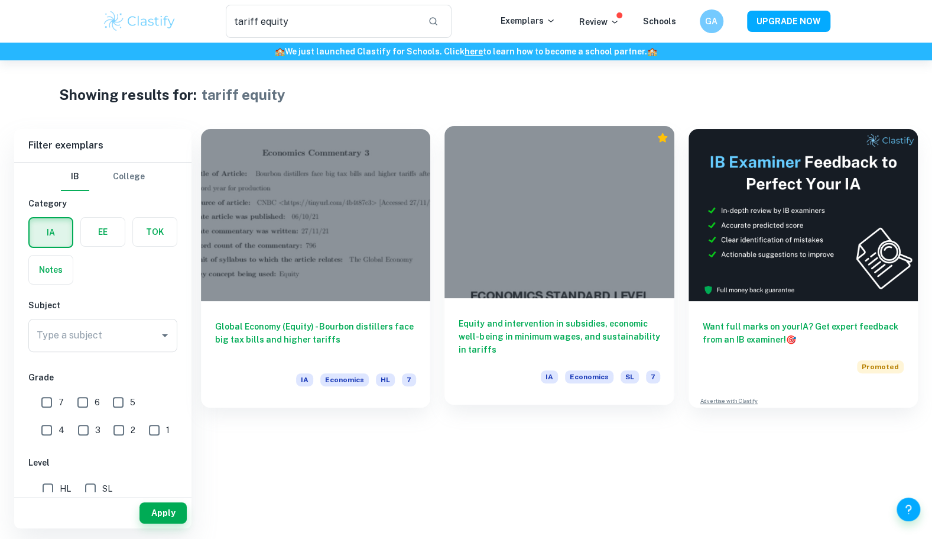
click at [491, 328] on h6 "Equity and intervention in subsidies, economic well-being in minimum wages, and…" at bounding box center [559, 336] width 201 height 39
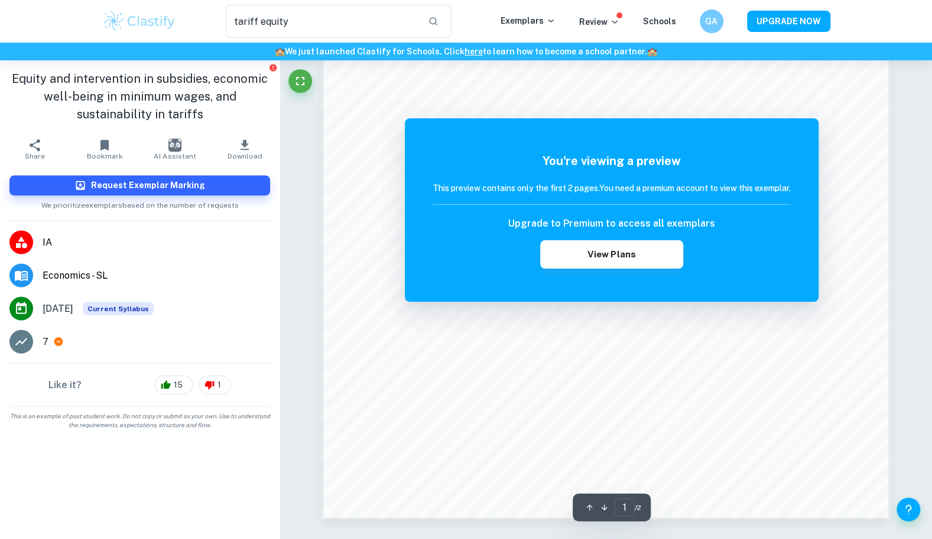
scroll to position [1217, 0]
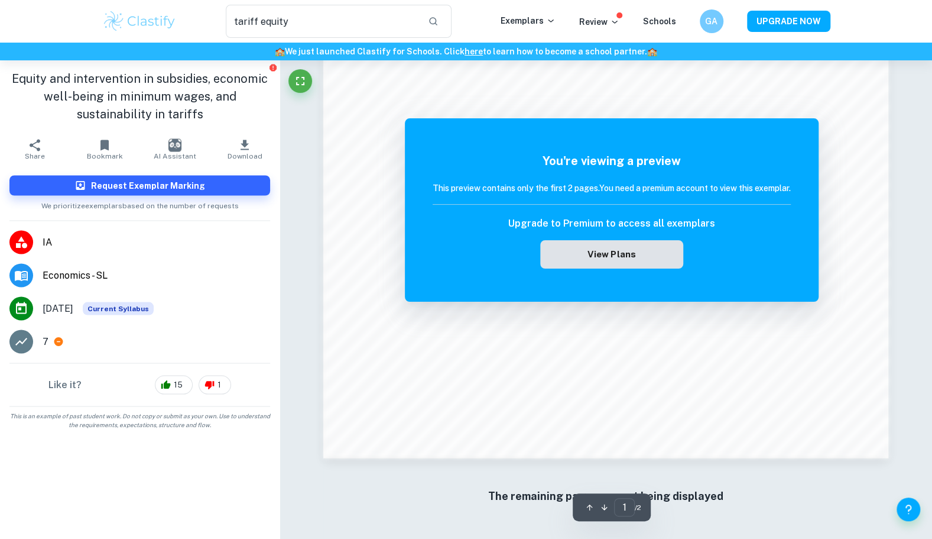
click at [647, 253] on button "View Plans" at bounding box center [611, 254] width 143 height 28
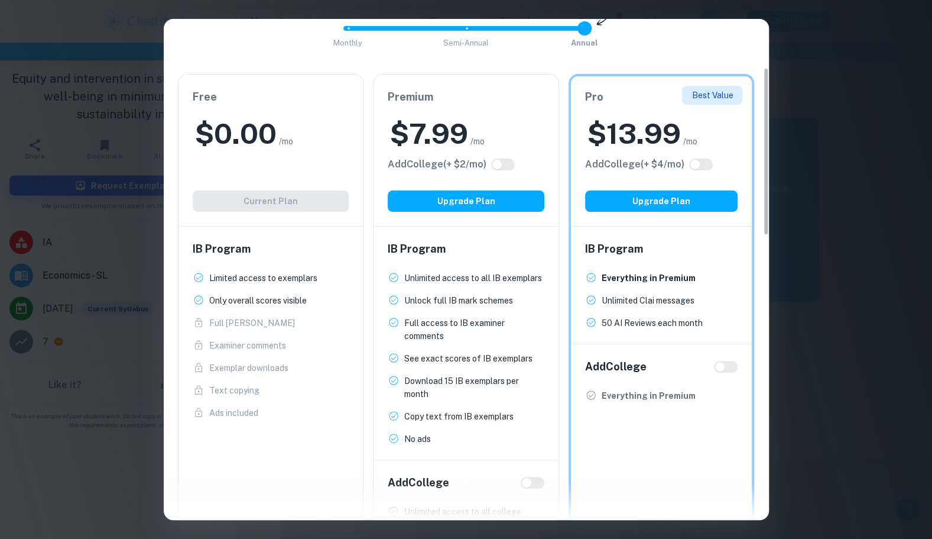
scroll to position [145, 0]
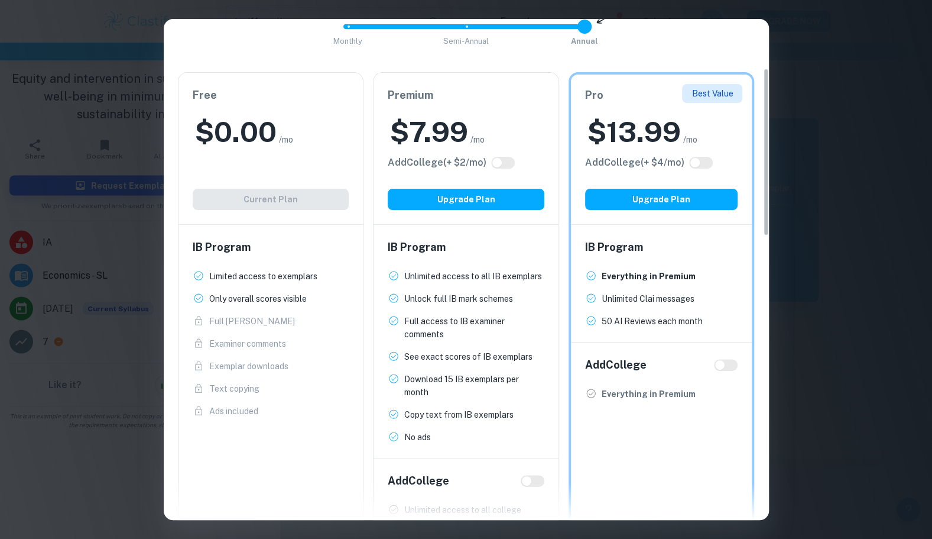
click at [441, 336] on p "Full access to IB examiner comments" at bounding box center [474, 328] width 140 height 26
click at [452, 414] on p "Copy text from IB exemplars" at bounding box center [458, 414] width 109 height 13
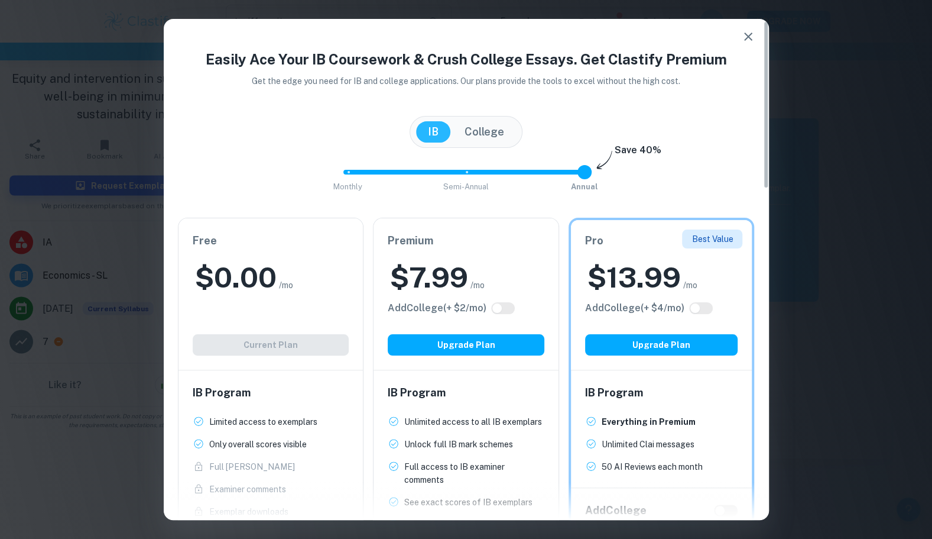
scroll to position [5, 0]
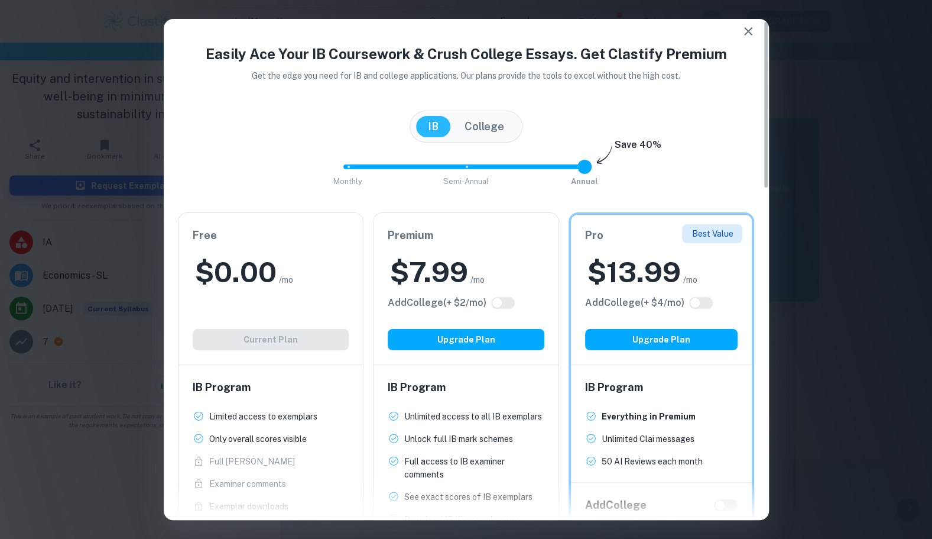
drag, startPoint x: 584, startPoint y: 156, endPoint x: 484, endPoint y: 153, distance: 100.0
click at [484, 153] on div "Easily Ace Your IB Coursework & Crush College Essays. Get Clastify Premium Get …" at bounding box center [466, 426] width 605 height 766
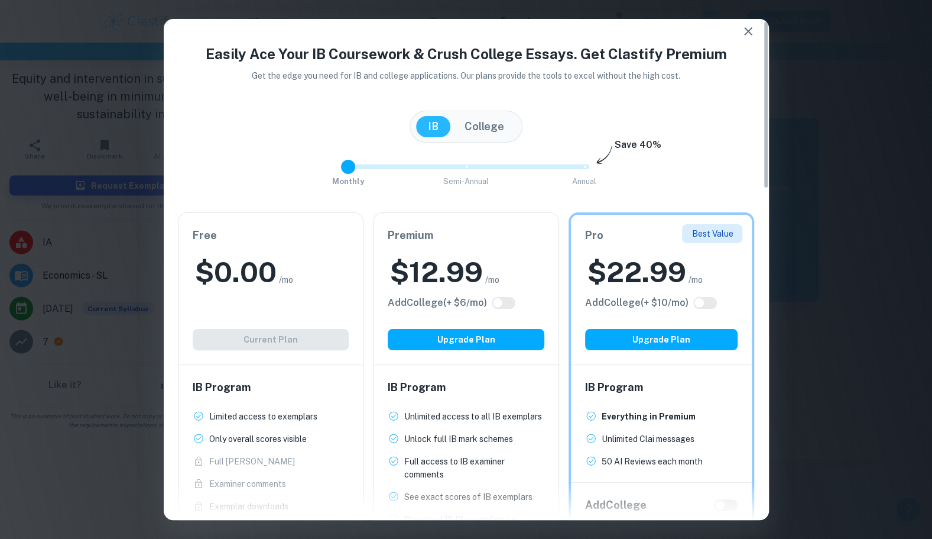
type input "1"
drag, startPoint x: 464, startPoint y: 170, endPoint x: 515, endPoint y: 171, distance: 50.9
click at [515, 171] on span "Monthly Semi-Annual Annual" at bounding box center [466, 167] width 236 height 20
click at [753, 34] on icon "button" at bounding box center [748, 31] width 14 height 14
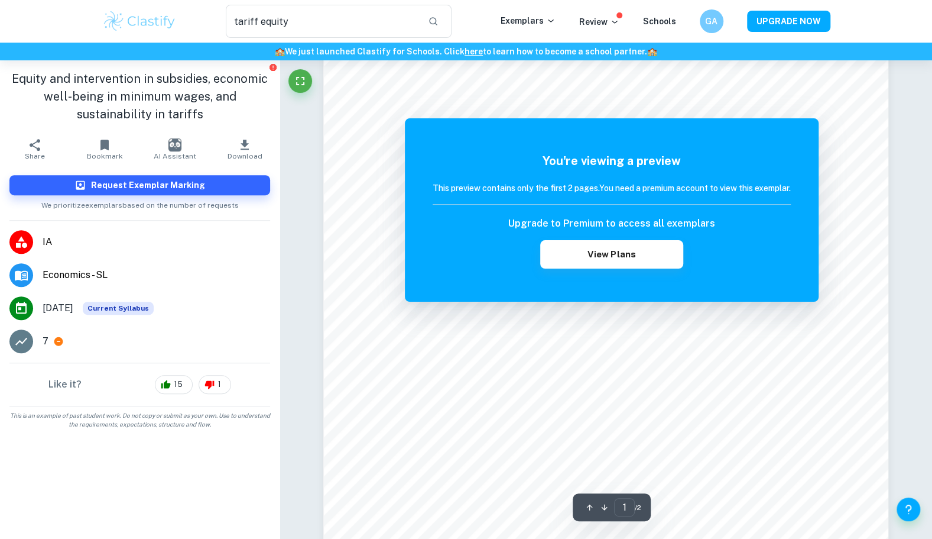
scroll to position [0, 0]
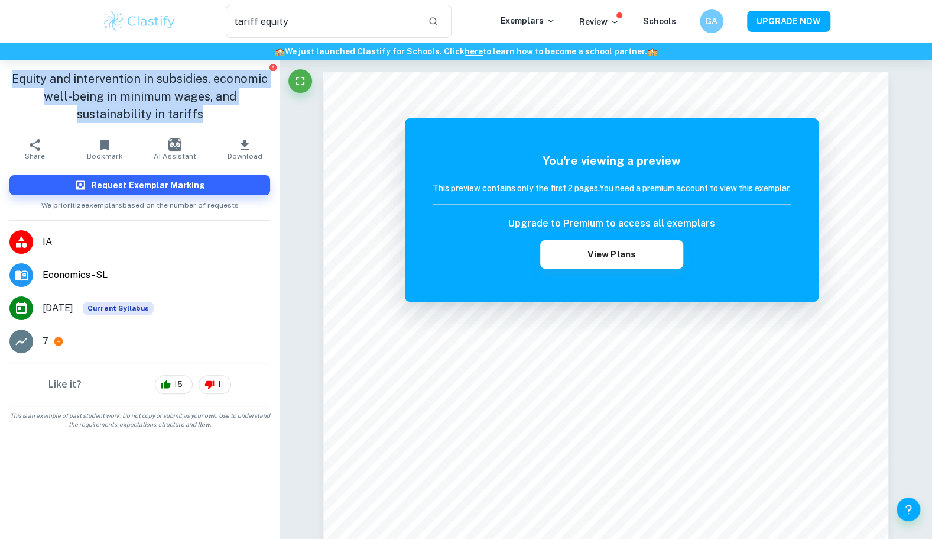
drag, startPoint x: 12, startPoint y: 70, endPoint x: 227, endPoint y: 114, distance: 219.7
click at [227, 114] on h1 "Equity and intervention in subsidies, economic well-being in minimum wages, and…" at bounding box center [139, 96] width 261 height 53
copy h1 "Equity and intervention in subsidies, economic well-being in minimum wages, and…"
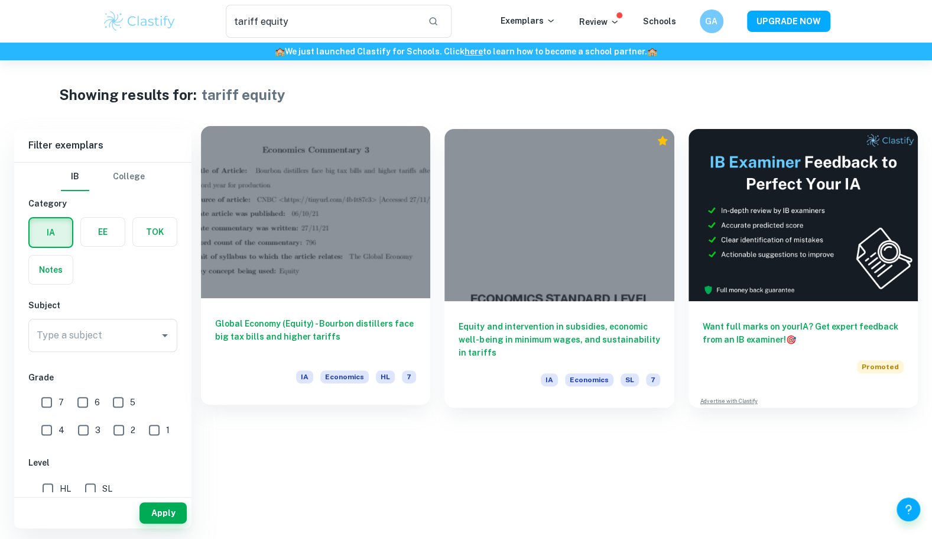
click at [345, 312] on div "Global Economy (Equity) - Bourbon distillers face big tax bills and higher tari…" at bounding box center [315, 351] width 229 height 106
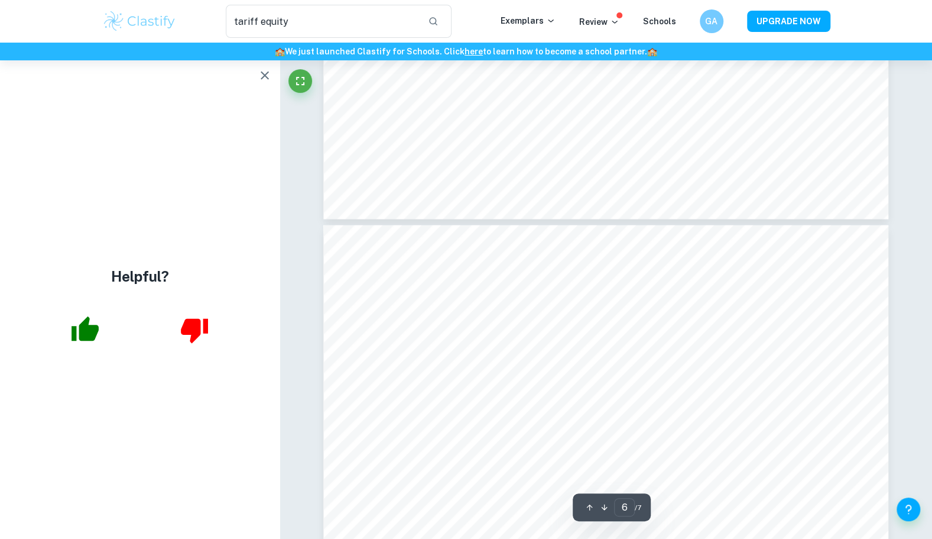
scroll to position [4050, 0]
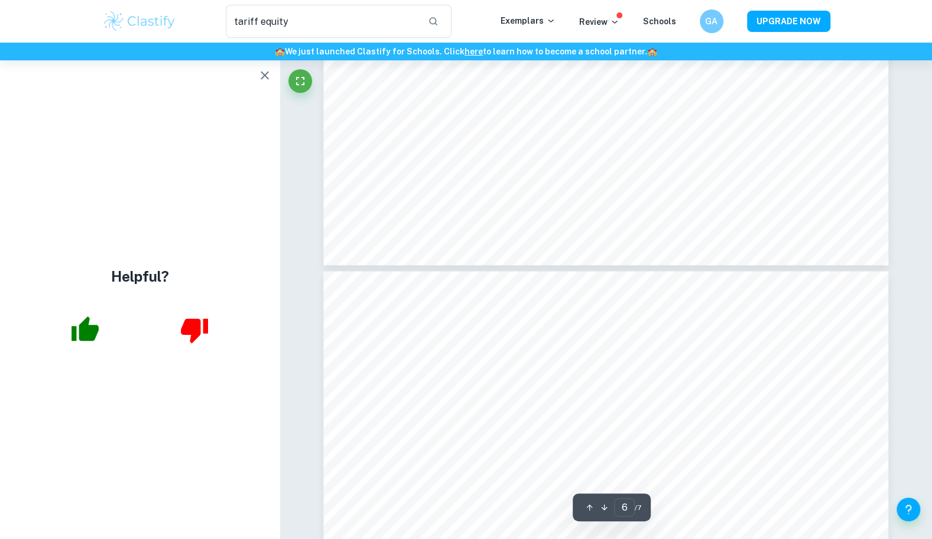
type input "5"
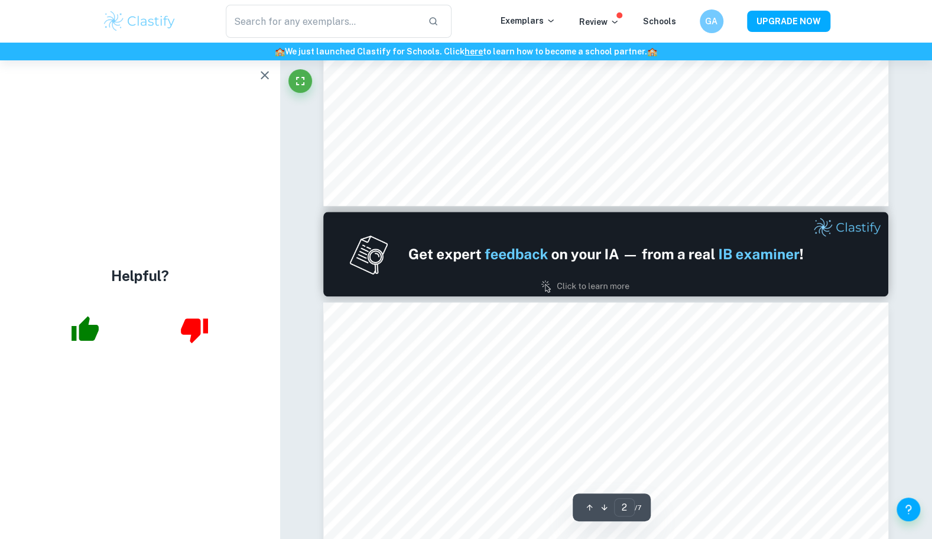
type input "1"
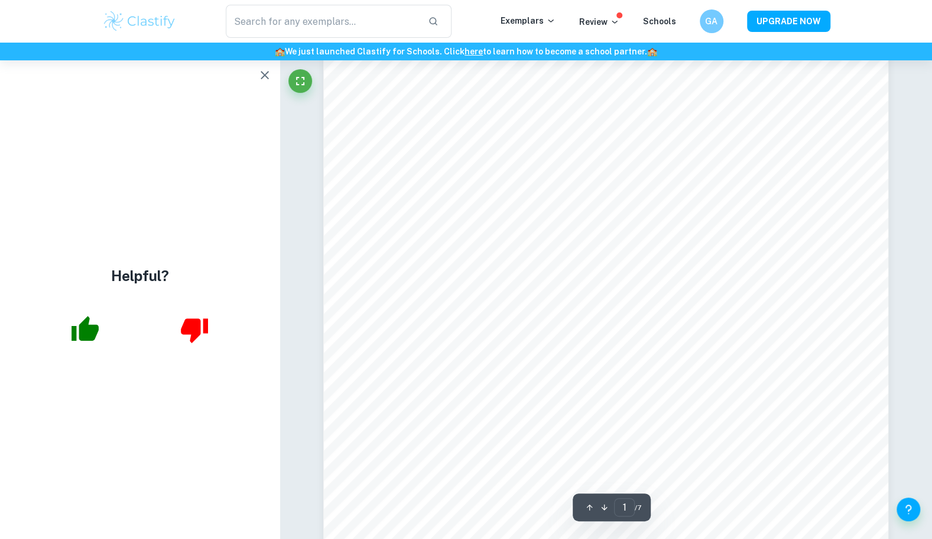
scroll to position [0, 0]
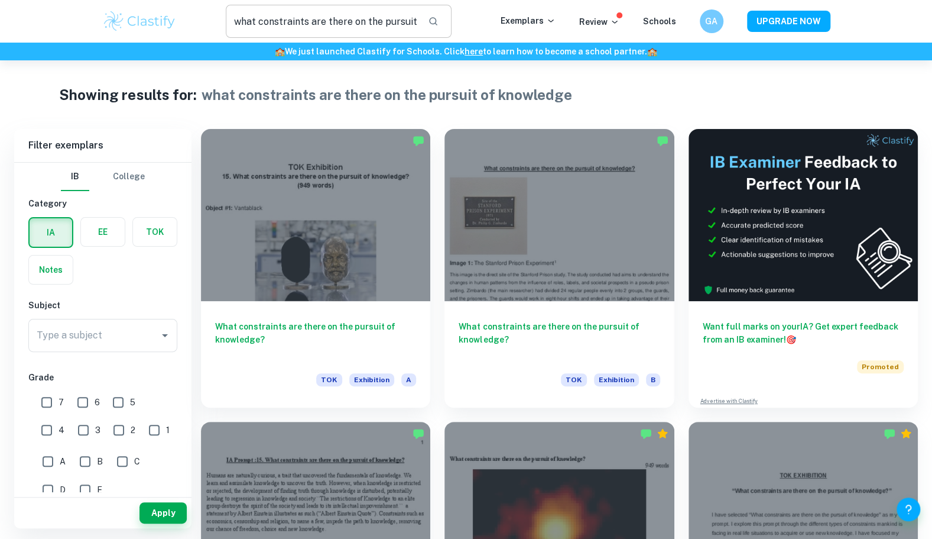
click at [400, 26] on input "what constraints are there on the pursuit of knowledge" at bounding box center [322, 21] width 193 height 33
click at [304, 95] on h1 "what constraints are there on the pursuit of knowledge" at bounding box center [386, 94] width 371 height 21
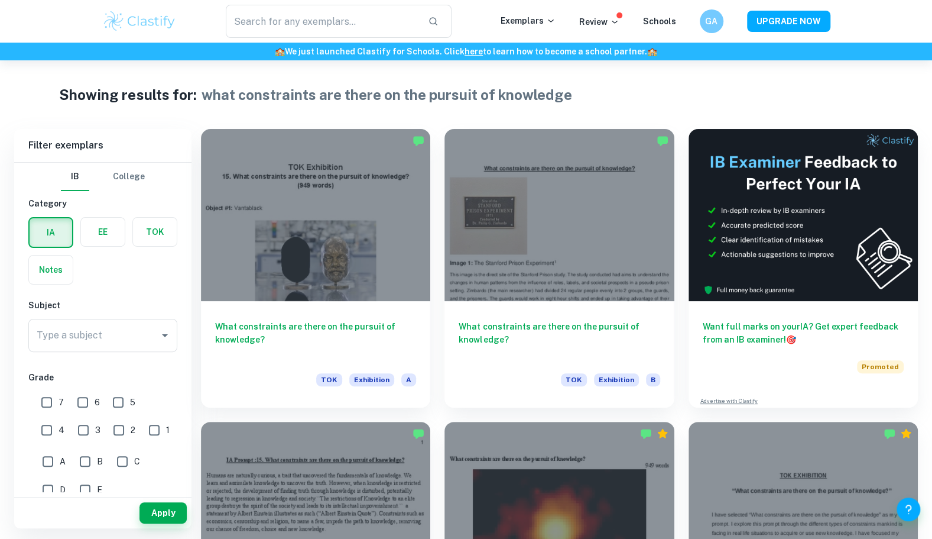
click at [113, 242] on label "button" at bounding box center [103, 232] width 44 height 28
click at [0, 0] on input "radio" at bounding box center [0, 0] width 0 height 0
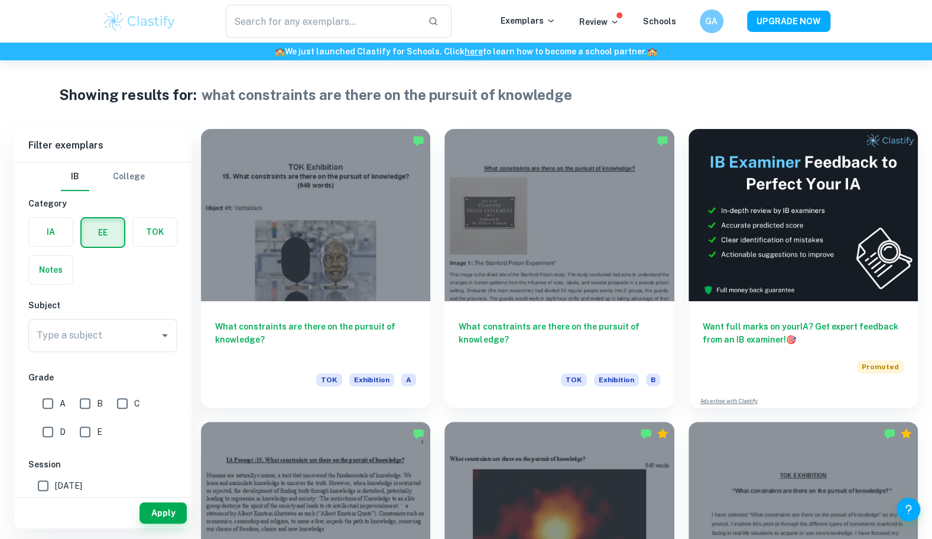
click at [93, 359] on div "IB College Category IA EE TOK Notes Subject Type a subject Type a subject Grade…" at bounding box center [102, 448] width 177 height 571
click at [82, 338] on input "Type a subject" at bounding box center [94, 335] width 121 height 22
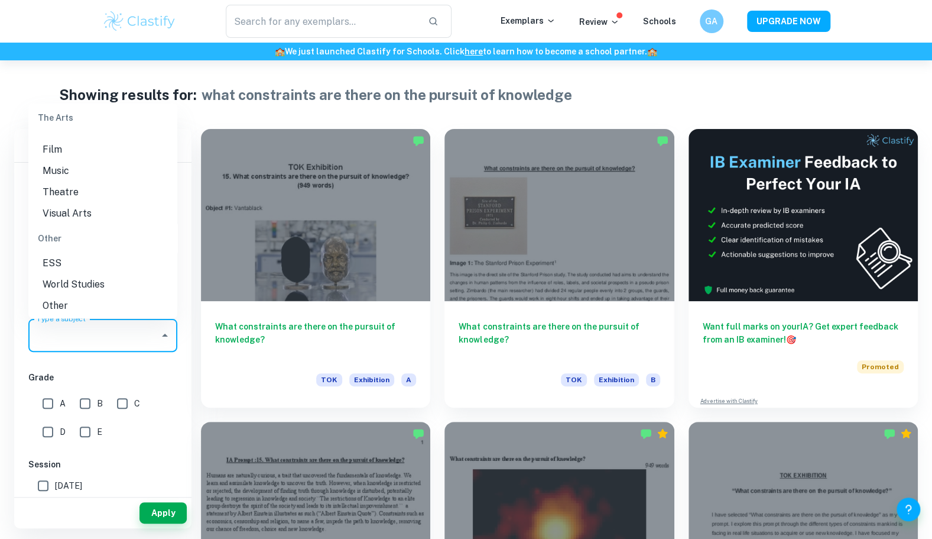
scroll to position [1581, 0]
click at [64, 284] on li "World Studies" at bounding box center [102, 281] width 149 height 21
type input "World Studies"
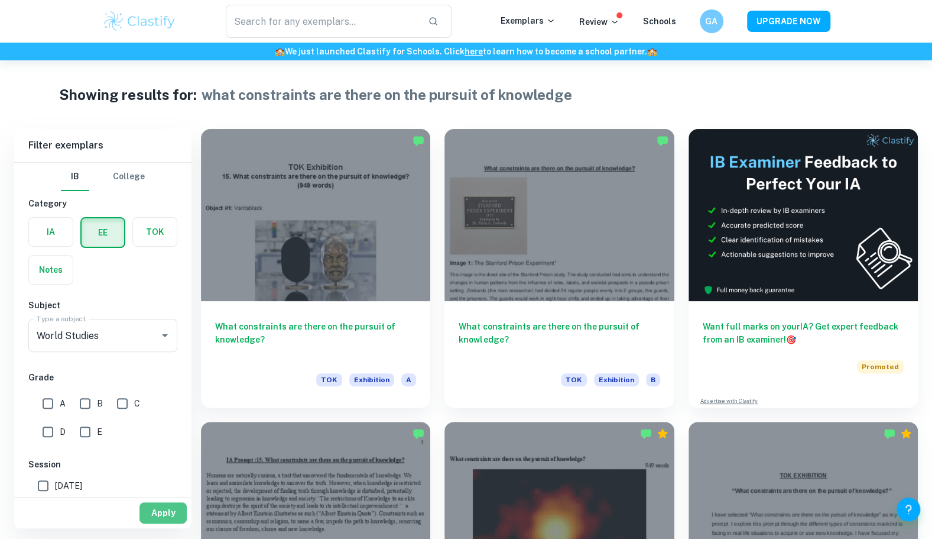
click at [167, 504] on button "Apply" at bounding box center [163, 512] width 47 height 21
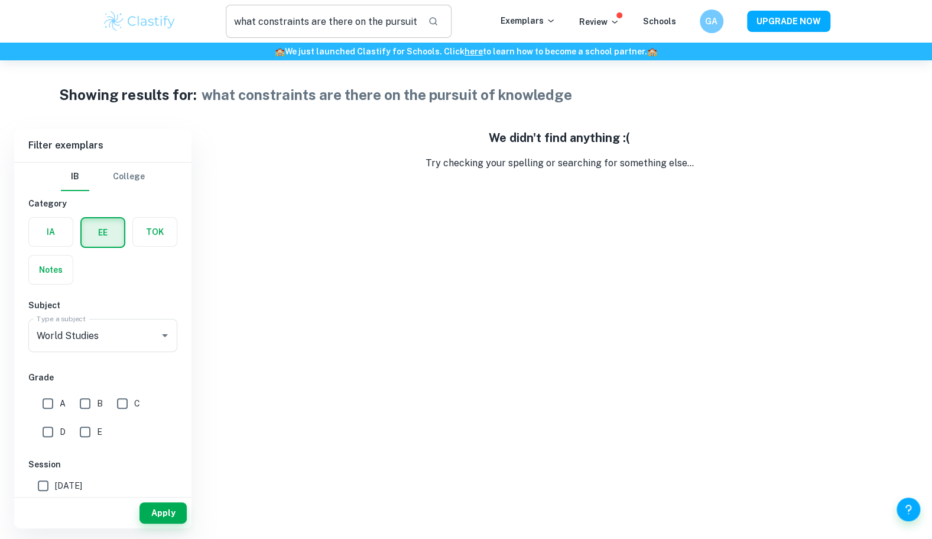
click at [253, 24] on input "what constraints are there on the pursuit of knowledge" at bounding box center [322, 21] width 193 height 33
type input "constraints are there on the pursuit of knowledge"
click at [253, 24] on input "constraints are there on the pursuit of knowledge" at bounding box center [322, 21] width 193 height 33
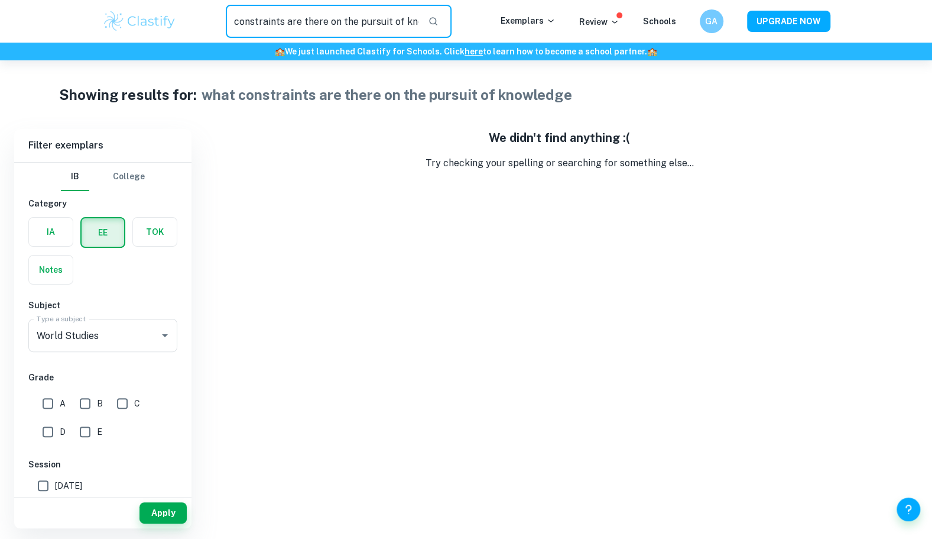
click at [253, 24] on input "constraints are there on the pursuit of knowledge" at bounding box center [322, 21] width 193 height 33
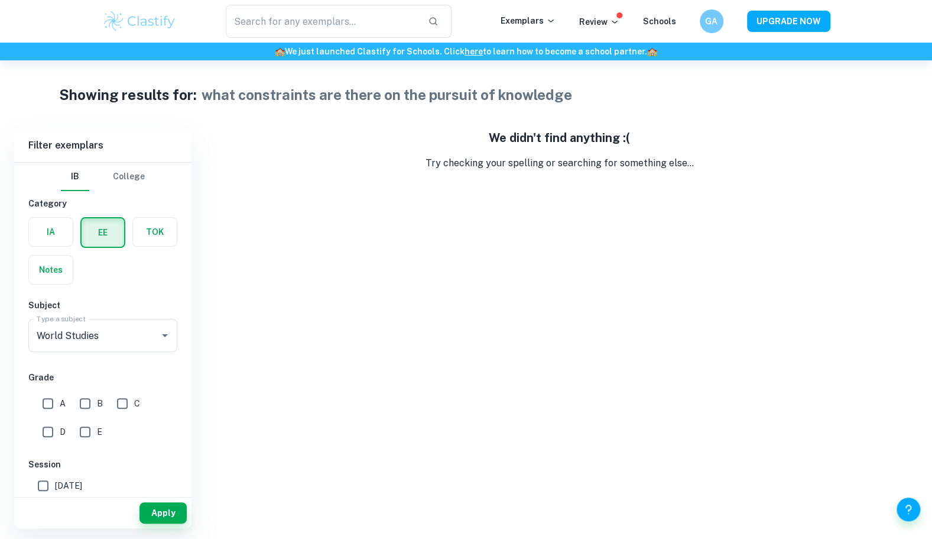
click at [222, 87] on h1 "what constraints are there on the pursuit of knowledge" at bounding box center [386, 94] width 371 height 21
click at [160, 529] on body "We value your privacy We use cookies to enhance your browsing experience, serve…" at bounding box center [466, 329] width 932 height 539
click at [161, 519] on button "Apply" at bounding box center [163, 512] width 47 height 21
click at [274, 26] on input "what constraints are there on the pursuit of knowledge" at bounding box center [322, 21] width 193 height 33
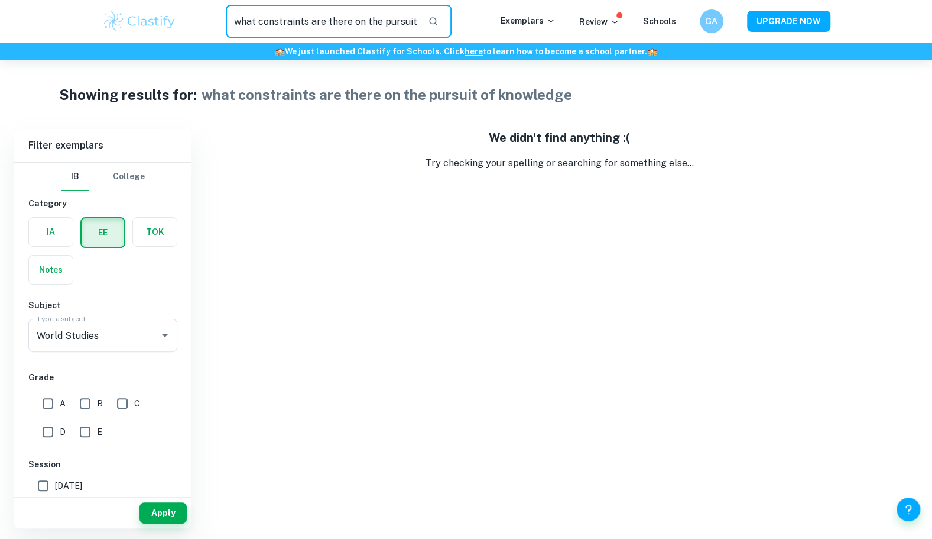
click at [274, 26] on input "what constraints are there on the pursuit of knowledge" at bounding box center [322, 21] width 193 height 33
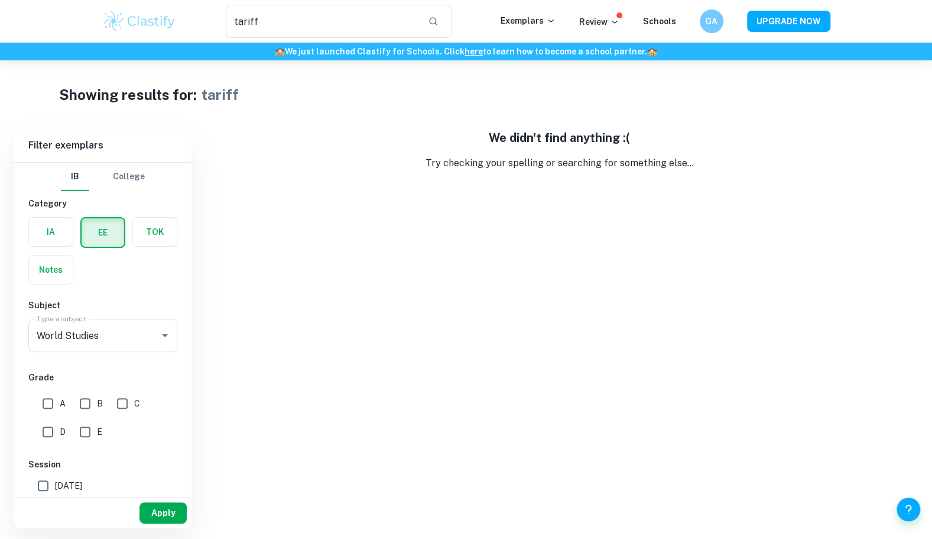
click at [151, 510] on button "Apply" at bounding box center [163, 512] width 47 height 21
click at [241, 7] on input "tariff" at bounding box center [322, 21] width 193 height 33
click at [159, 510] on button "Apply" at bounding box center [163, 512] width 47 height 21
click at [245, 23] on input "tariff" at bounding box center [322, 21] width 193 height 33
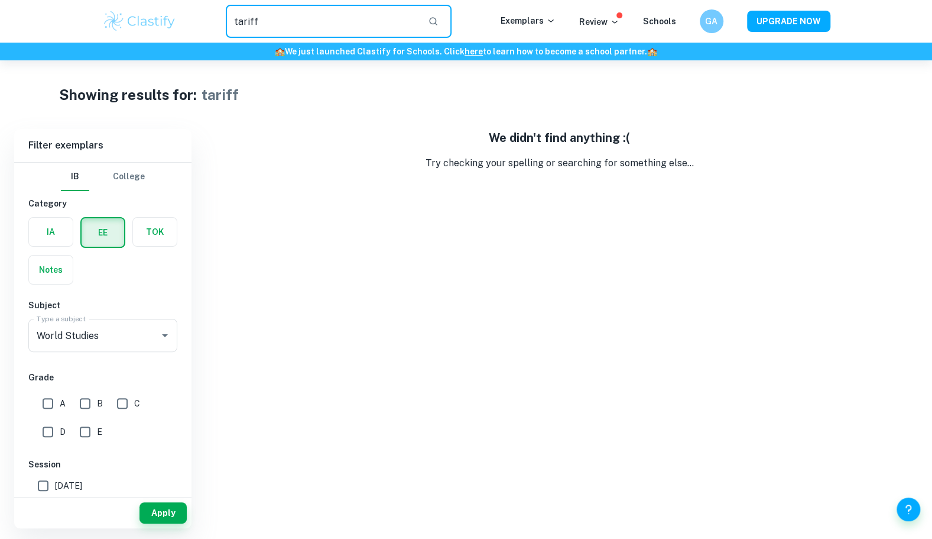
click at [245, 23] on input "tariff" at bounding box center [322, 21] width 193 height 33
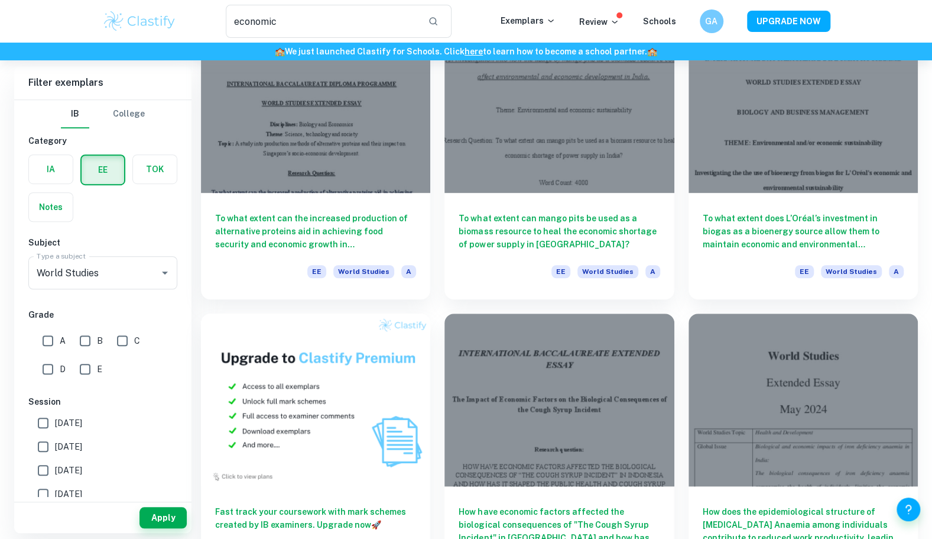
scroll to position [547, 0]
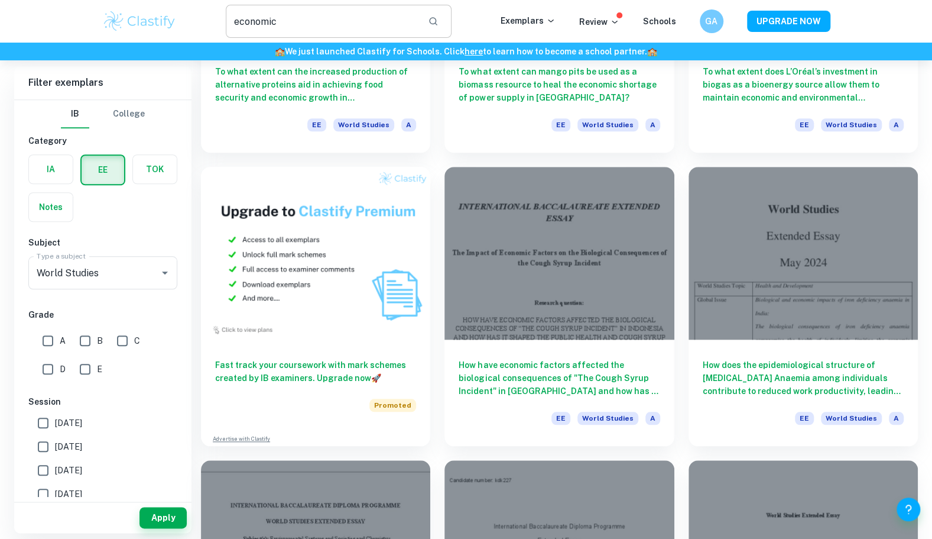
click at [310, 14] on input "economic" at bounding box center [322, 21] width 193 height 33
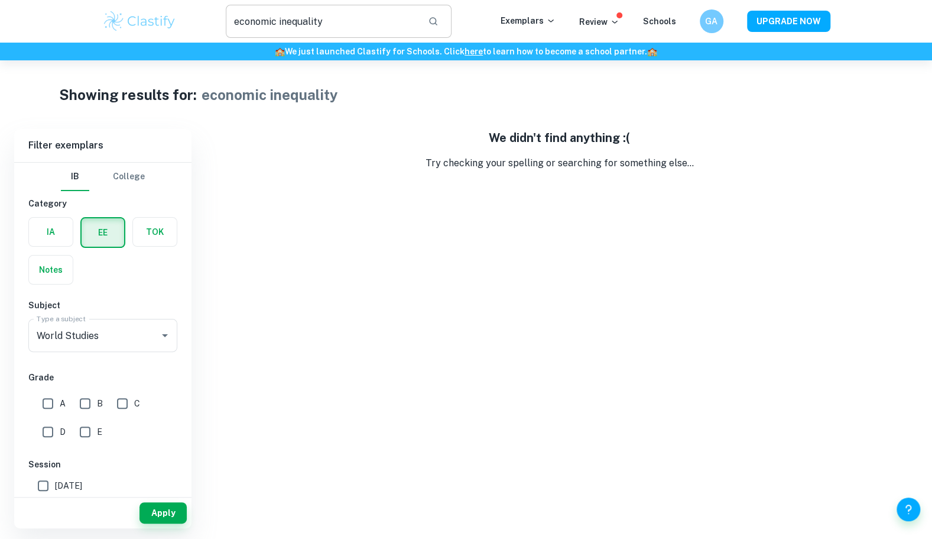
click at [297, 24] on input "economic inequality" at bounding box center [322, 21] width 193 height 33
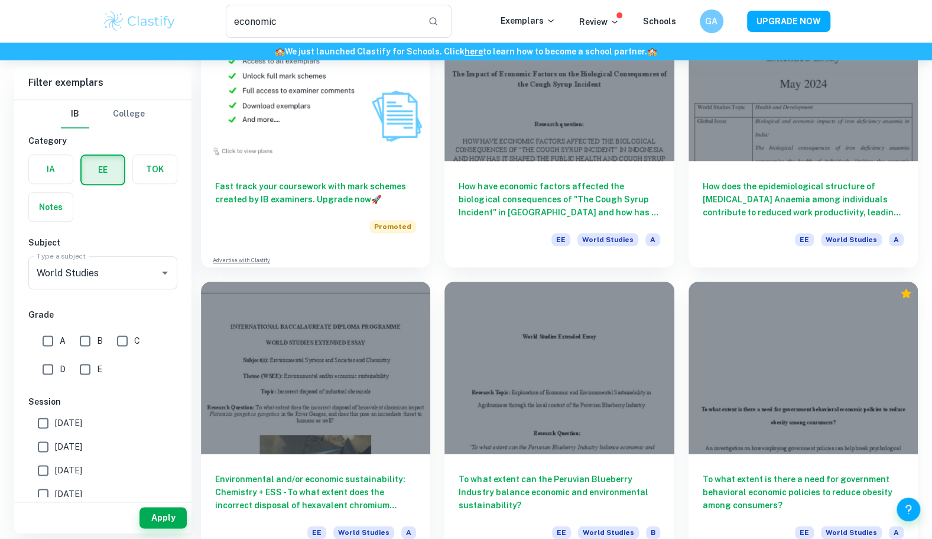
scroll to position [727, 0]
click at [335, 26] on input "economic" at bounding box center [322, 21] width 193 height 33
type input "economic equity"
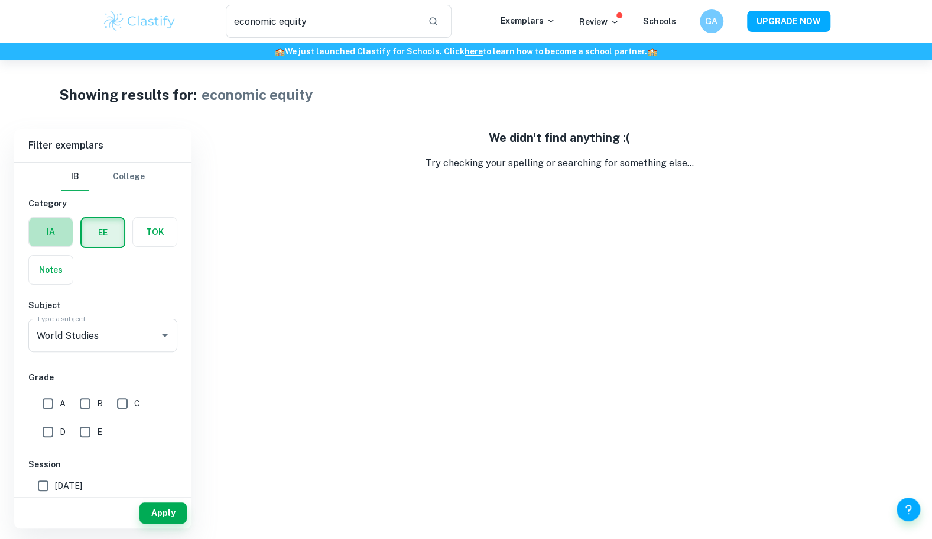
click at [58, 234] on label "button" at bounding box center [51, 232] width 44 height 28
click at [0, 0] on input "radio" at bounding box center [0, 0] width 0 height 0
click at [30, 218] on button "IA" at bounding box center [51, 232] width 43 height 28
click at [111, 346] on div "Type a subject" at bounding box center [102, 335] width 149 height 33
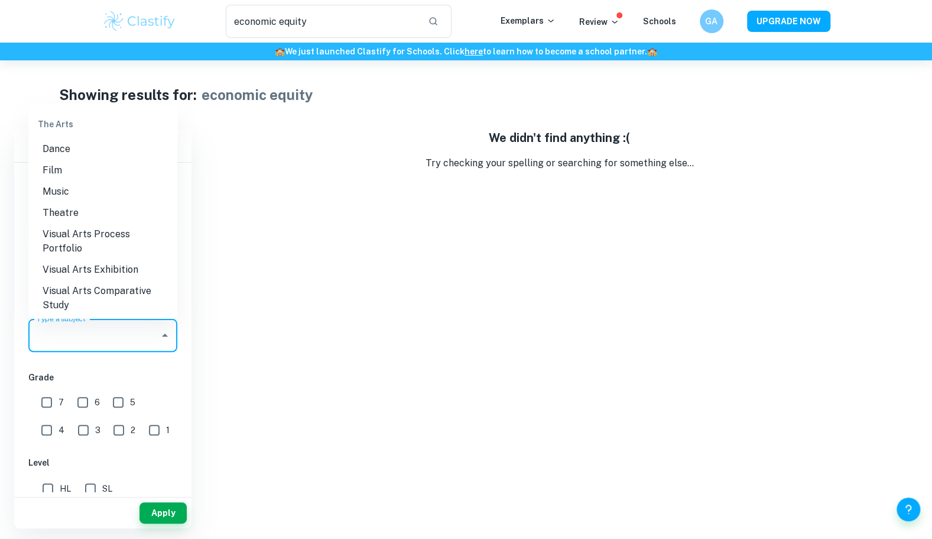
scroll to position [1780, 0]
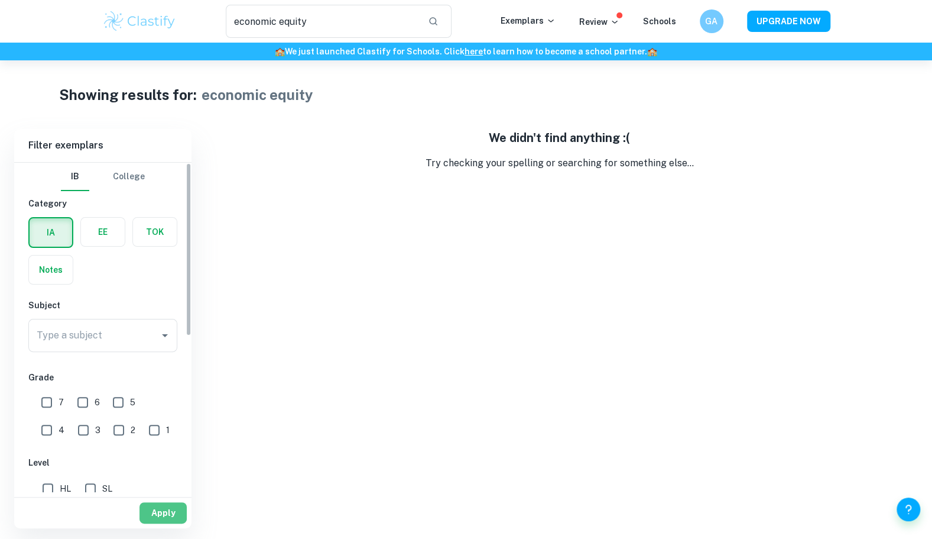
click at [161, 510] on button "Apply" at bounding box center [163, 512] width 47 height 21
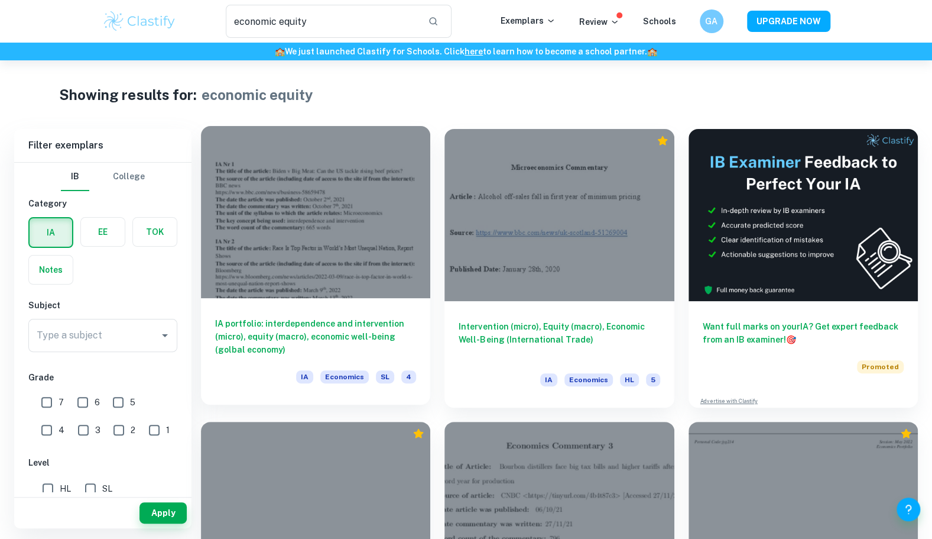
click at [385, 317] on h6 "IA portfolio: interdependence and intervention (micro), equity (macro), economi…" at bounding box center [315, 336] width 201 height 39
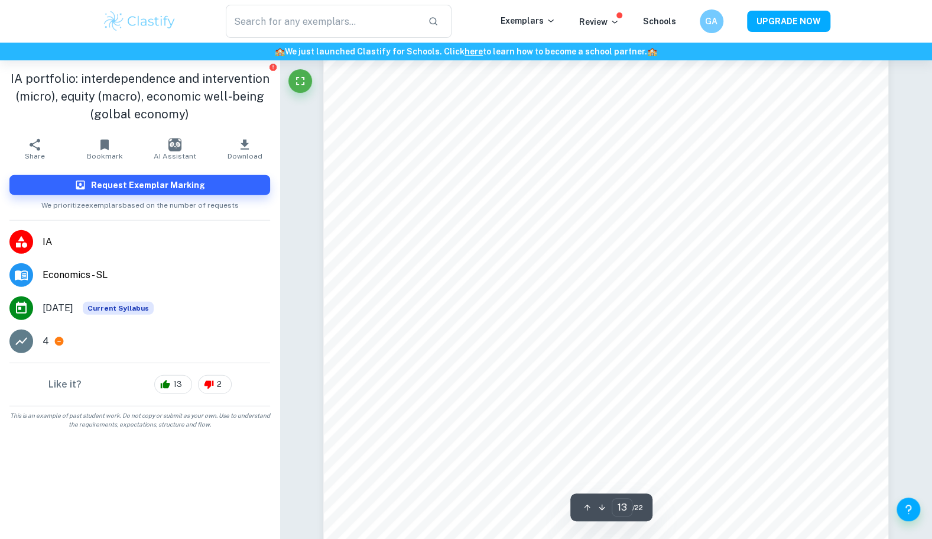
scroll to position [10171, 0]
type input "14"
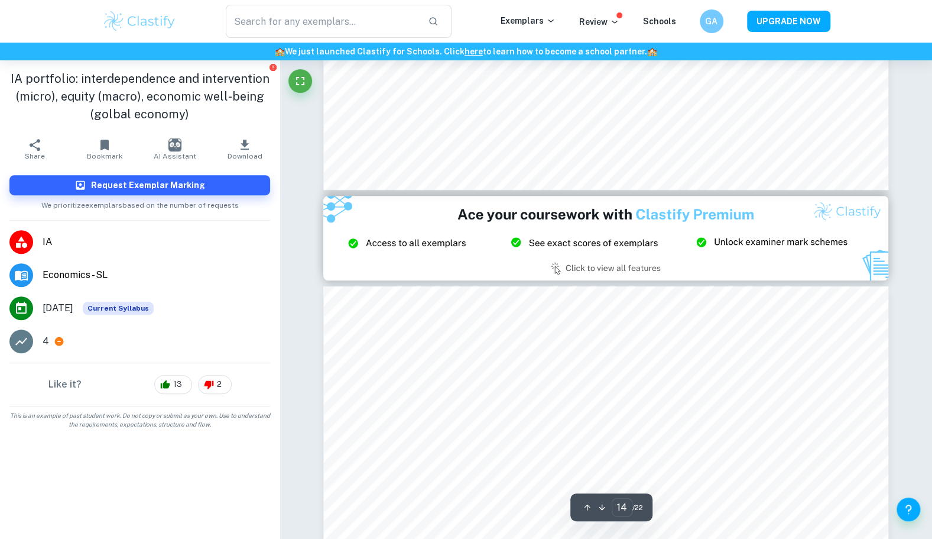
scroll to position [11410, 0]
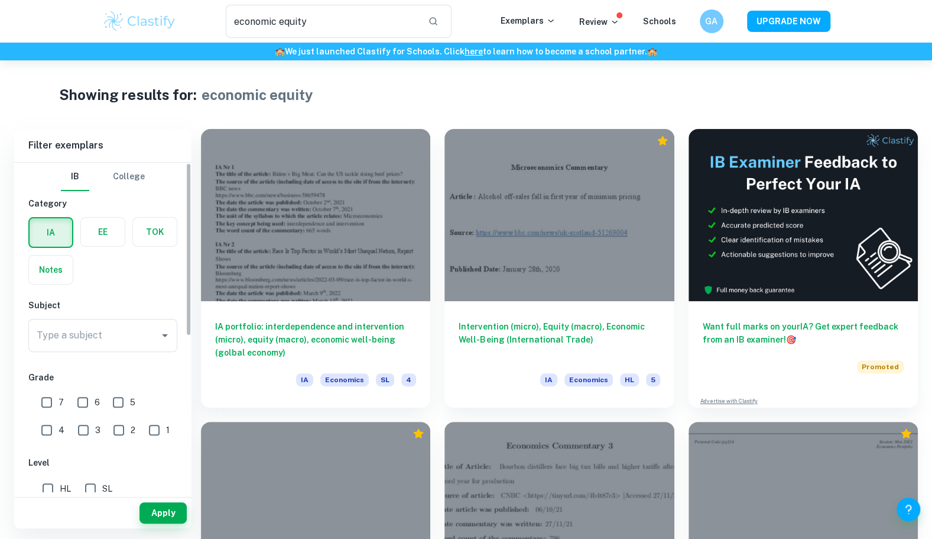
click at [92, 232] on label "button" at bounding box center [103, 232] width 44 height 28
click at [0, 0] on input "radio" at bounding box center [0, 0] width 0 height 0
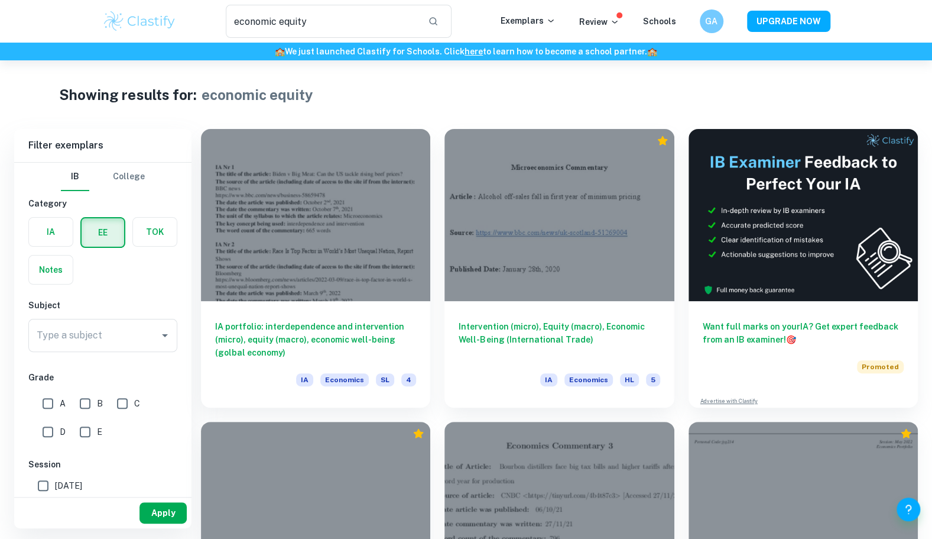
click at [153, 521] on button "Apply" at bounding box center [163, 512] width 47 height 21
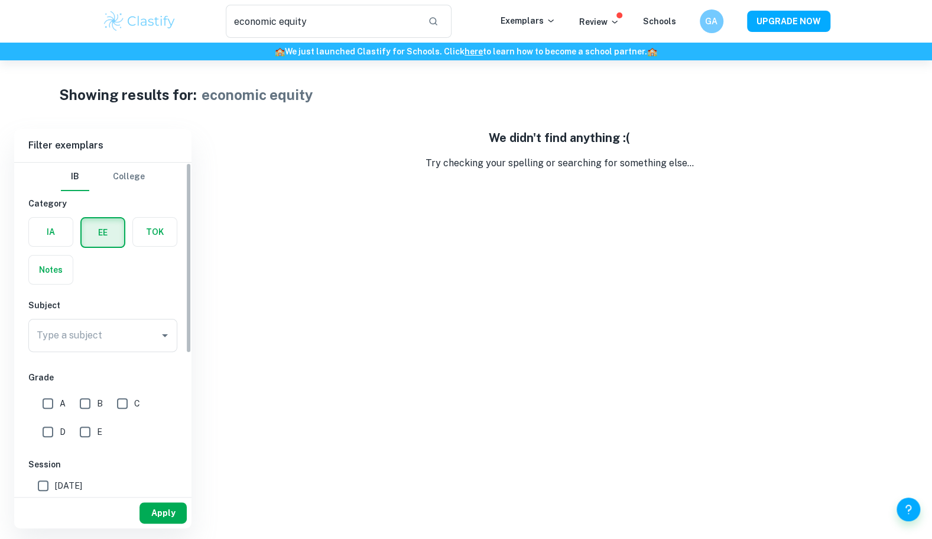
click at [155, 507] on button "Apply" at bounding box center [163, 512] width 47 height 21
click at [288, 25] on input "economic equity" at bounding box center [322, 21] width 193 height 33
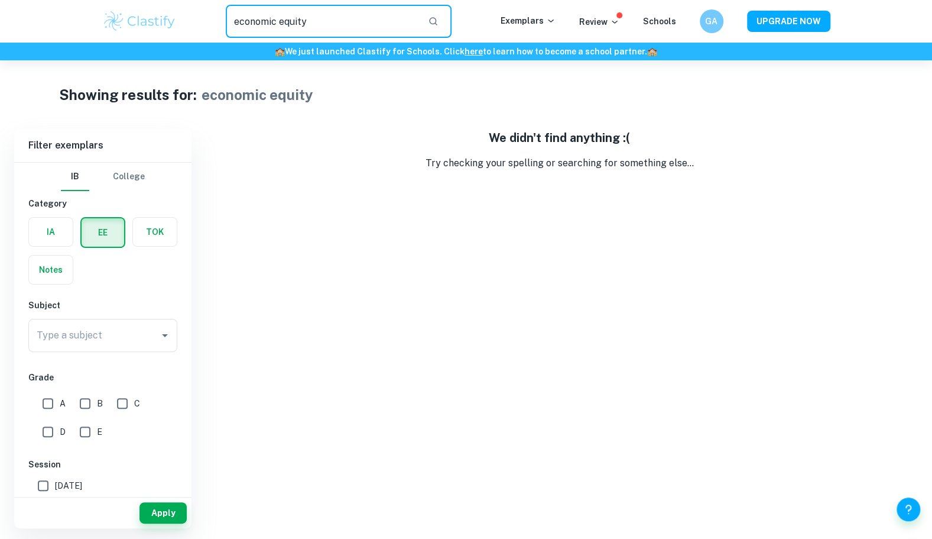
click at [288, 25] on input "economic equity" at bounding box center [322, 21] width 193 height 33
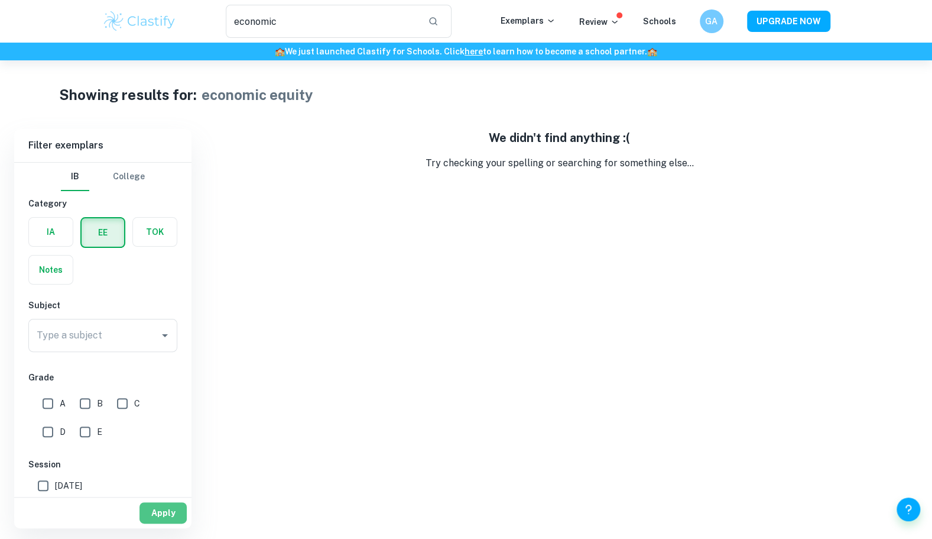
click at [154, 507] on button "Apply" at bounding box center [163, 512] width 47 height 21
click at [288, 18] on input "economic equity" at bounding box center [322, 21] width 193 height 33
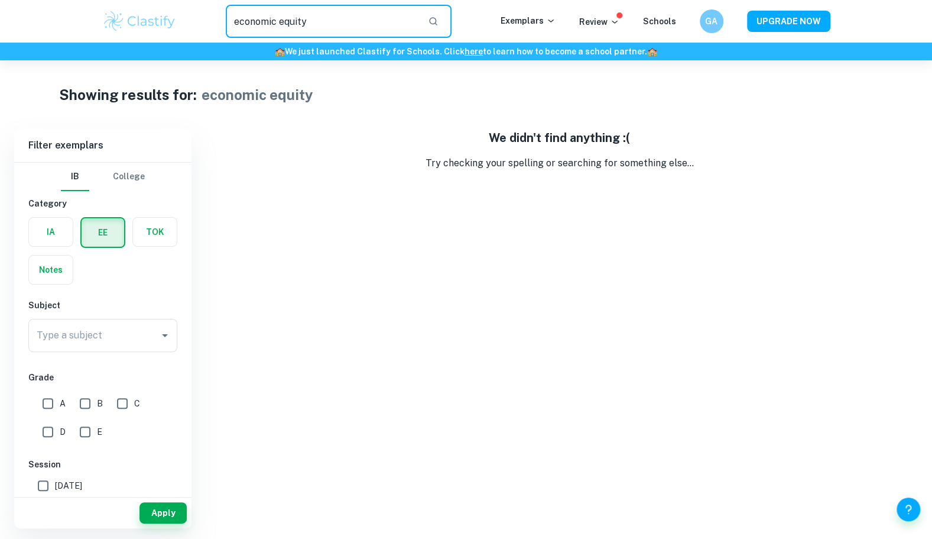
click at [288, 18] on input "economic equity" at bounding box center [322, 21] width 193 height 33
type input "economic"
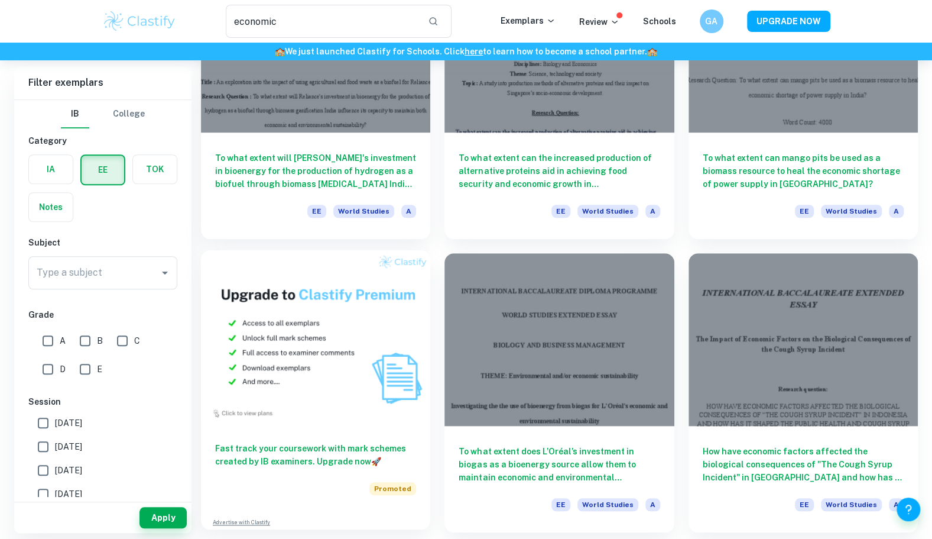
scroll to position [462, 0]
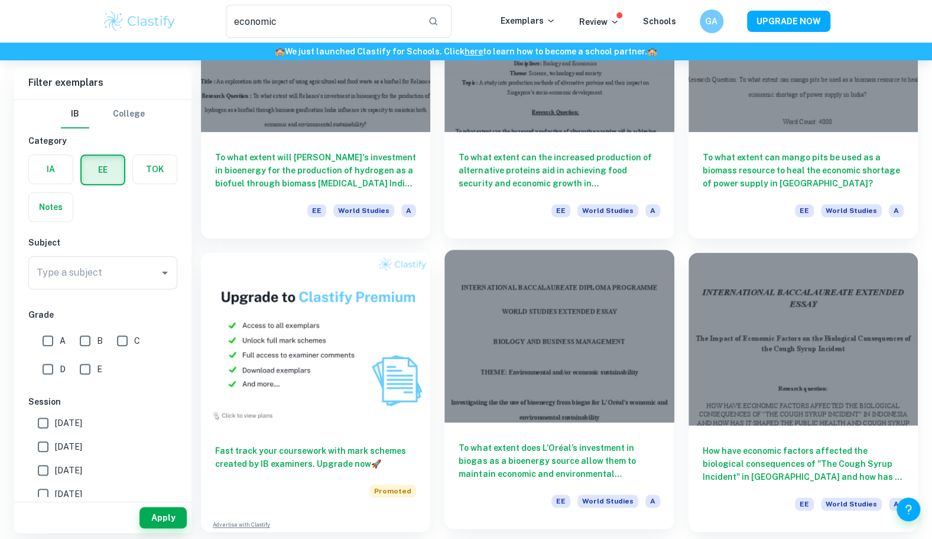
click at [465, 467] on h6 "To what extent does L’Oréal’s investment in biogas as a bioenergy source allow …" at bounding box center [559, 460] width 201 height 39
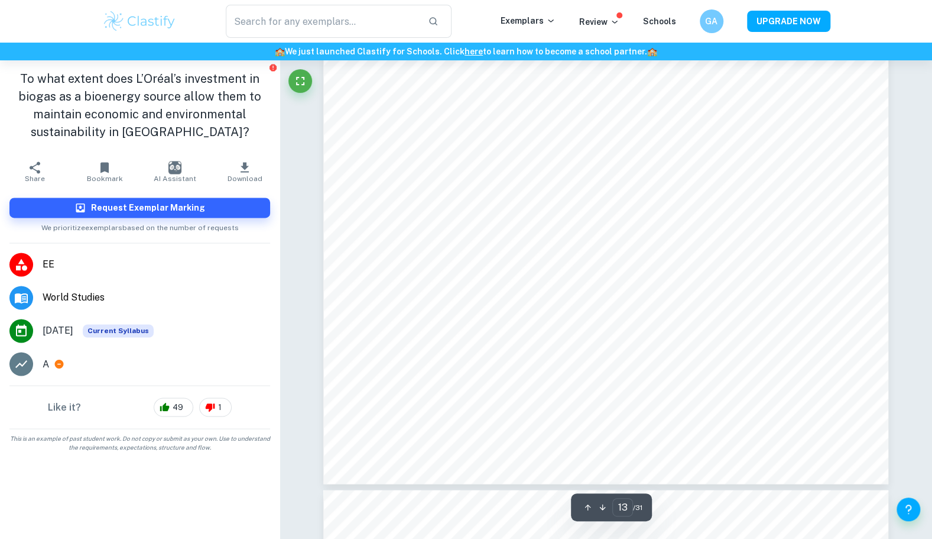
type input "14"
type input "economic"
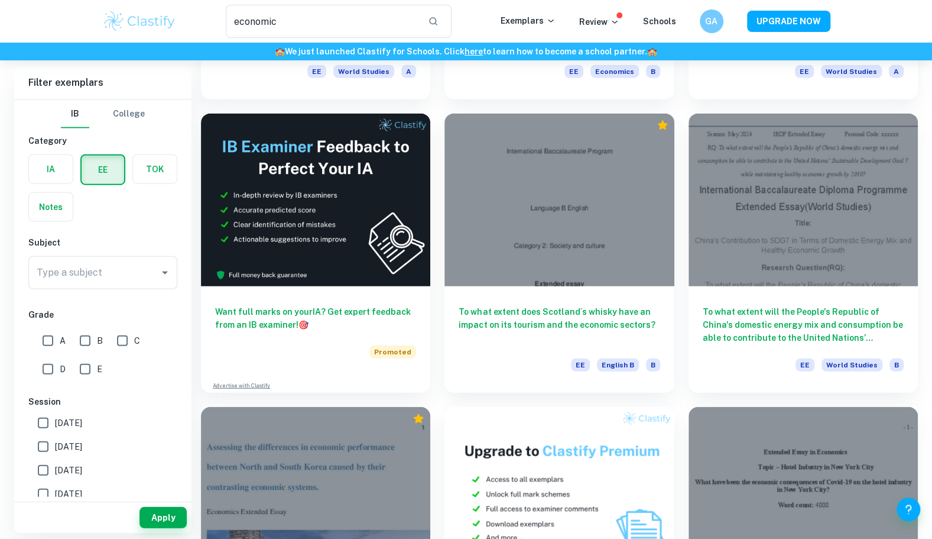
scroll to position [1965, 0]
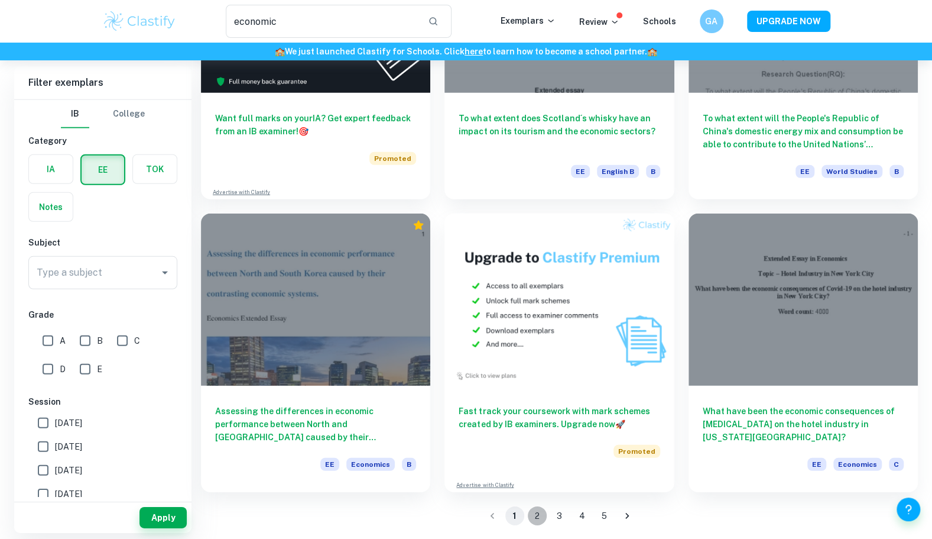
click at [537, 516] on button "2" at bounding box center [537, 515] width 19 height 19
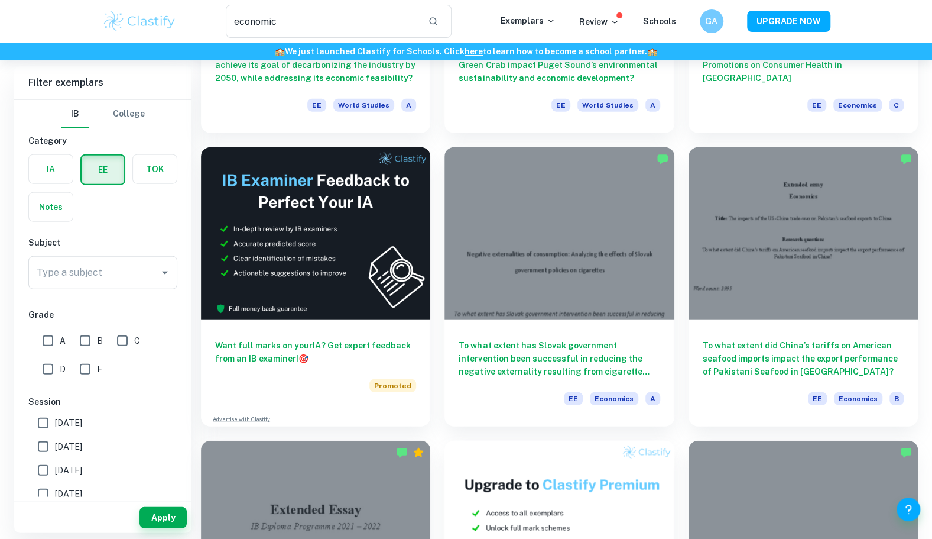
scroll to position [1739, 0]
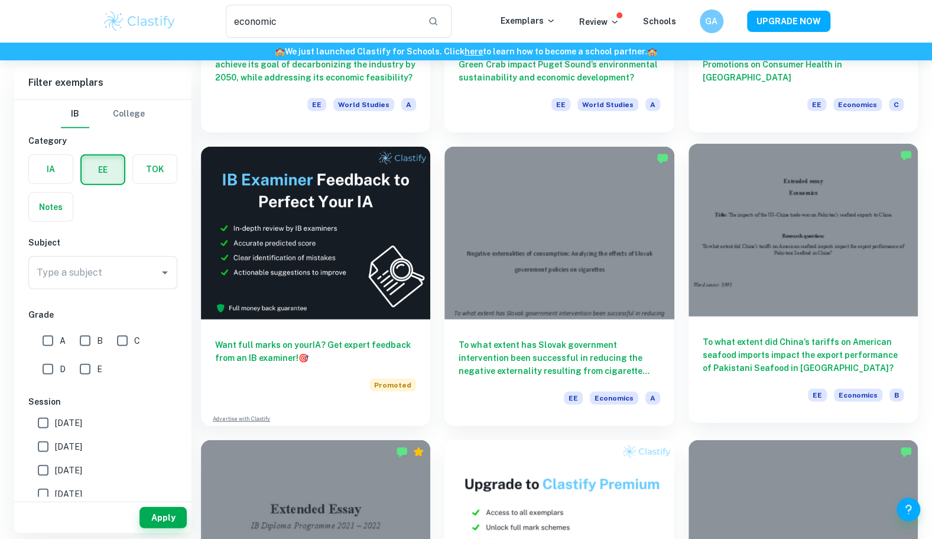
click at [722, 357] on h6 "To what extent did China’s tariffs on American seafood imports impact the expor…" at bounding box center [803, 354] width 201 height 39
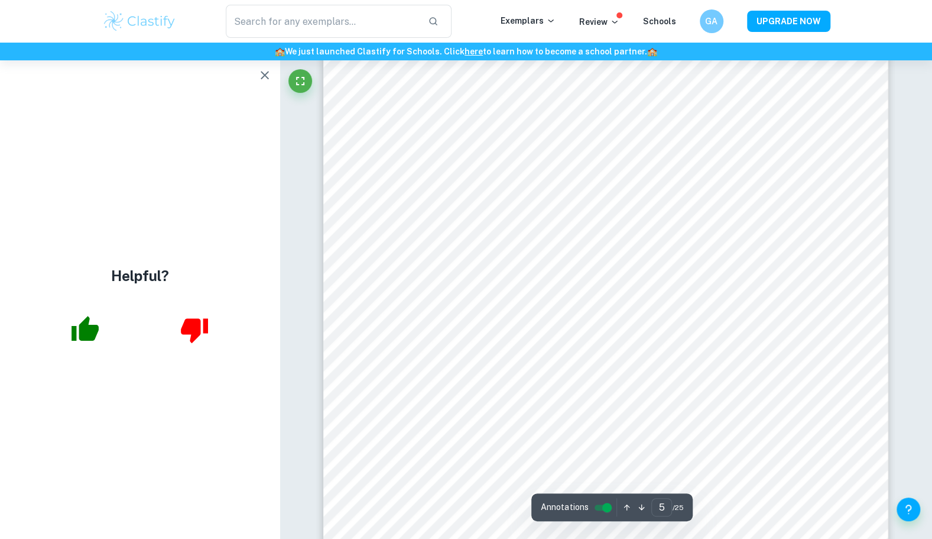
scroll to position [3212, 0]
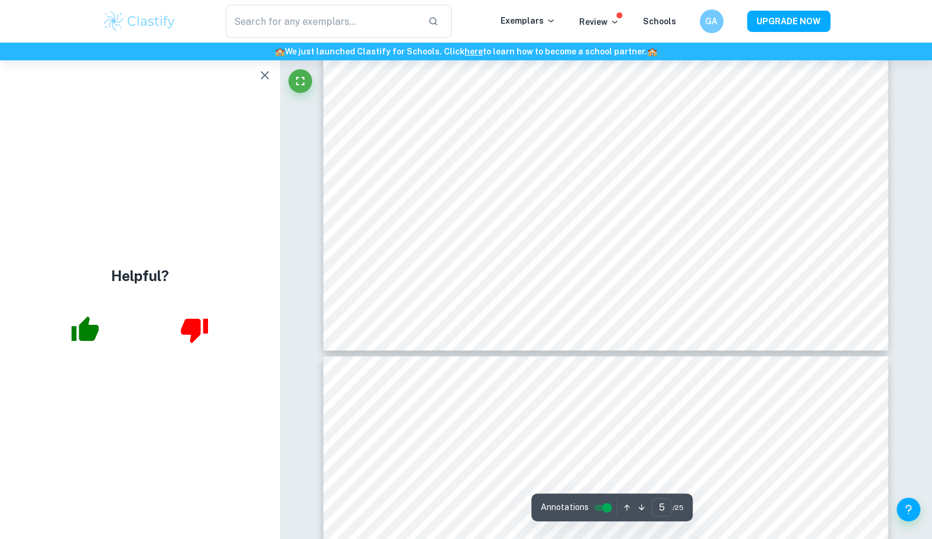
type input "6"
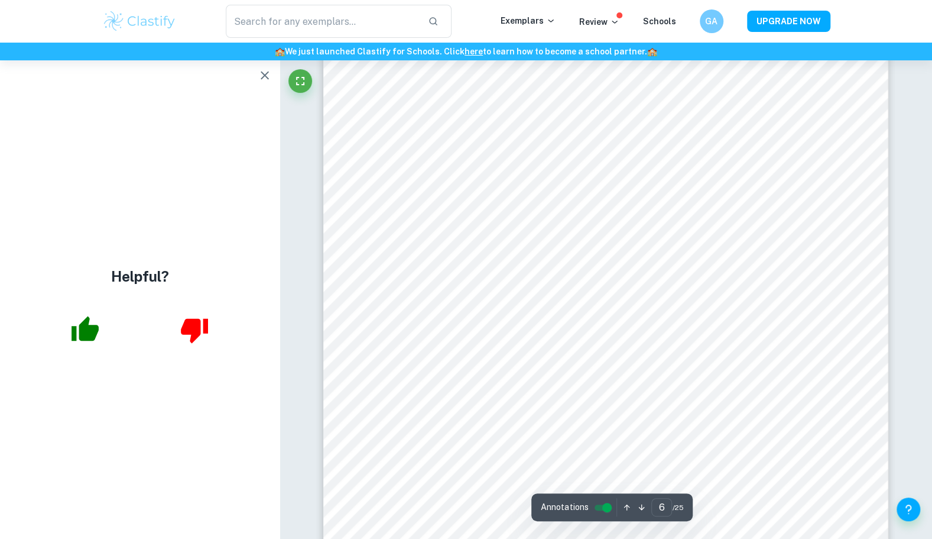
scroll to position [3946, 0]
